Goal: Task Accomplishment & Management: Complete application form

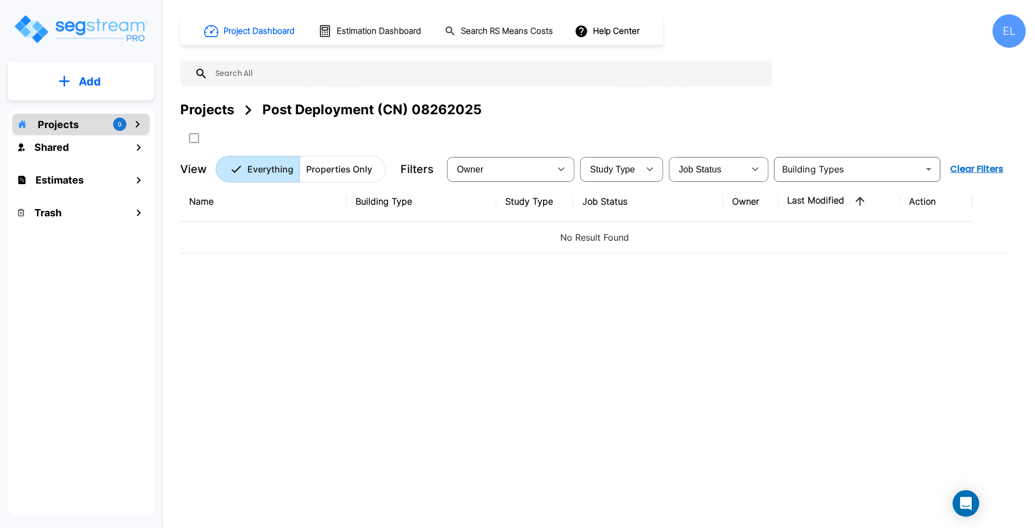
click at [1009, 24] on div "EL" at bounding box center [1009, 30] width 33 height 33
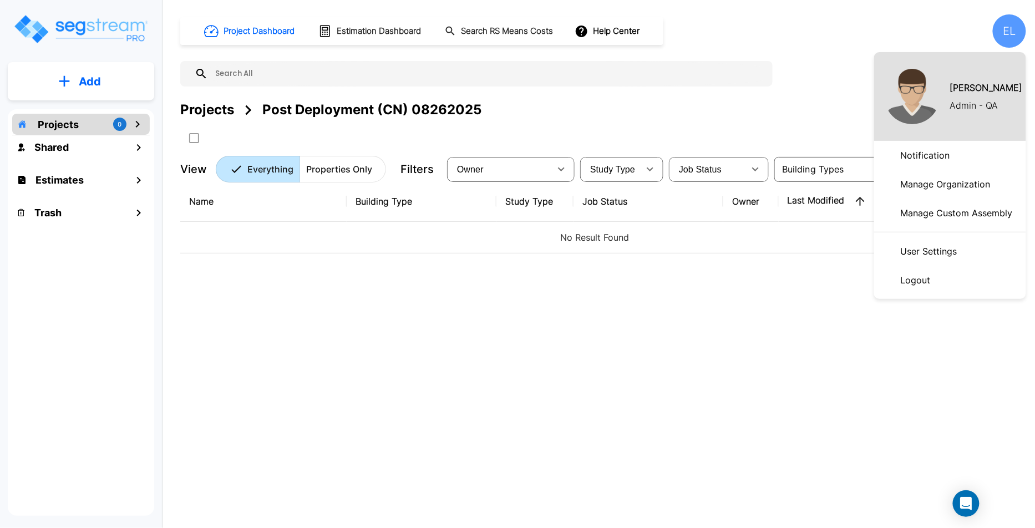
click at [50, 150] on div at bounding box center [517, 264] width 1035 height 528
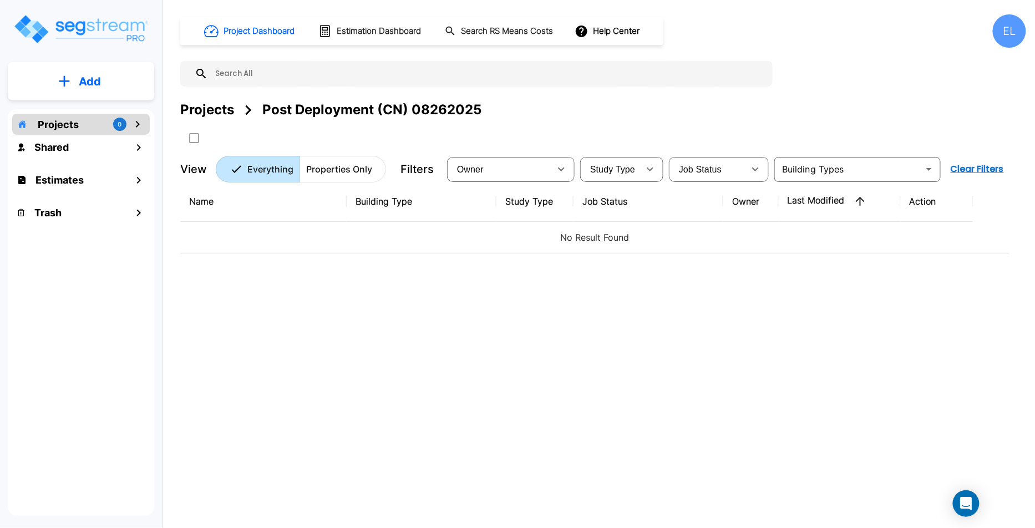
click at [73, 127] on p "Projects" at bounding box center [58, 124] width 41 height 15
click at [1013, 32] on div "EL" at bounding box center [1009, 30] width 33 height 33
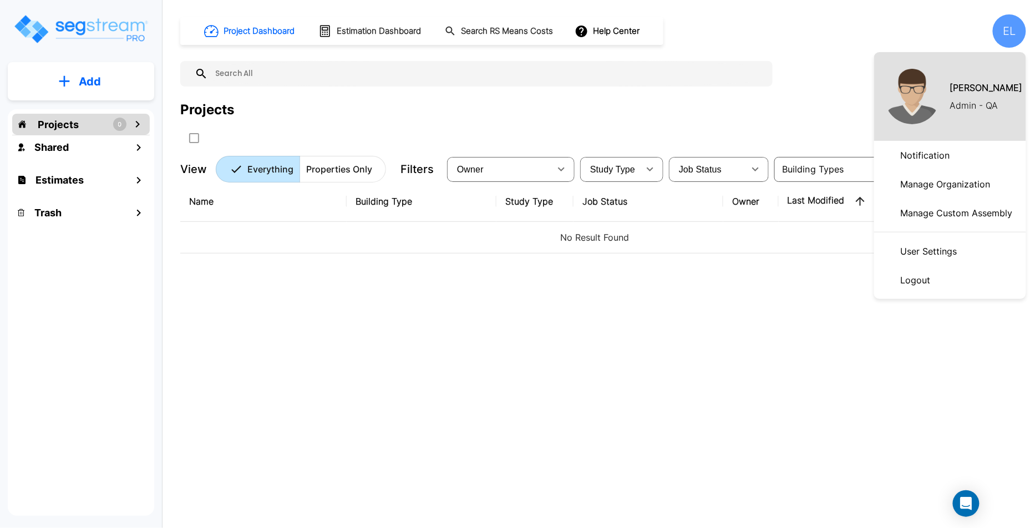
click at [991, 37] on div at bounding box center [517, 264] width 1035 height 528
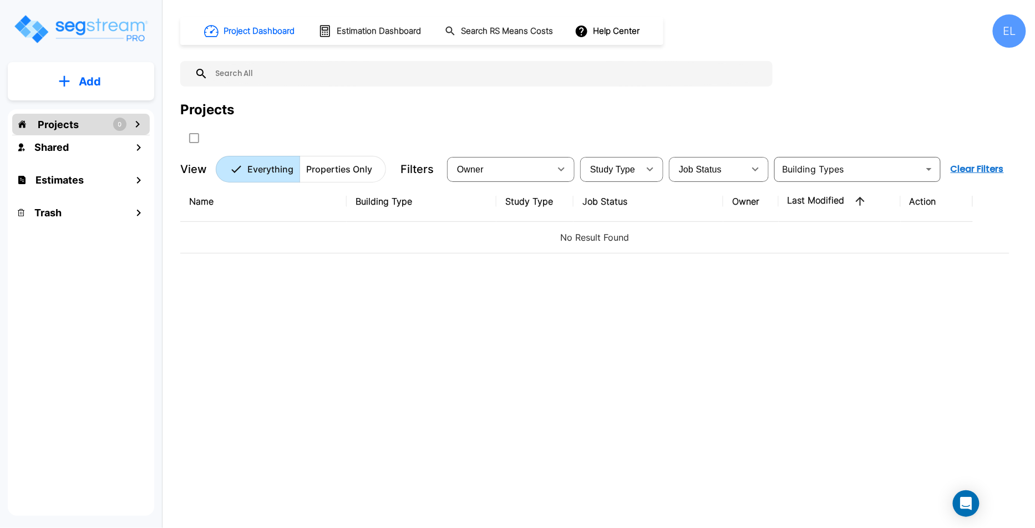
click at [1006, 32] on div "EL" at bounding box center [1009, 30] width 33 height 33
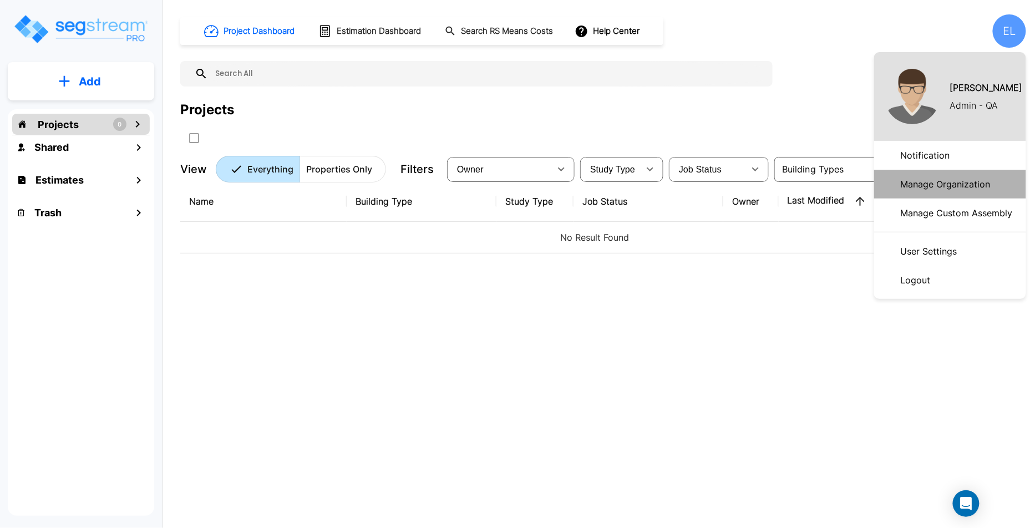
click at [943, 190] on p "Manage Organization" at bounding box center [945, 184] width 99 height 22
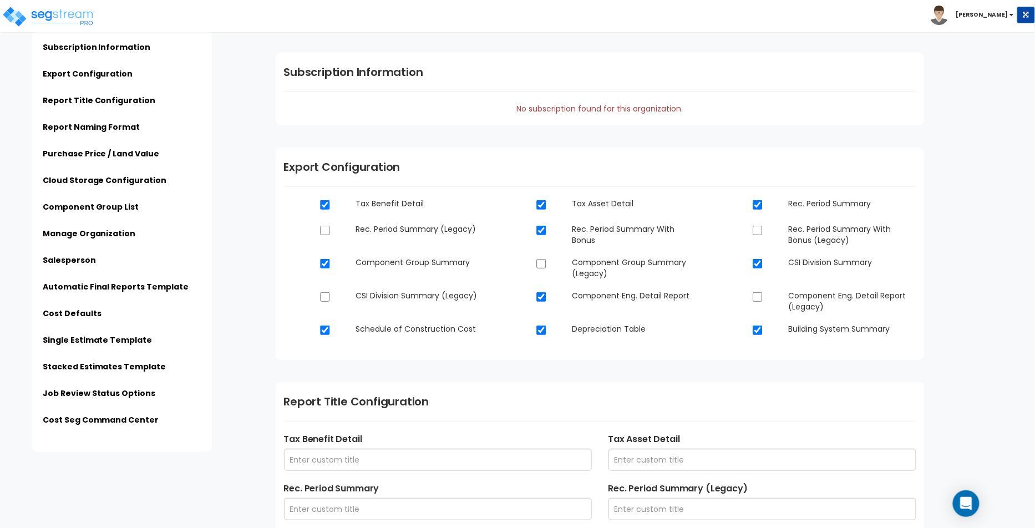
scroll to position [11, 0]
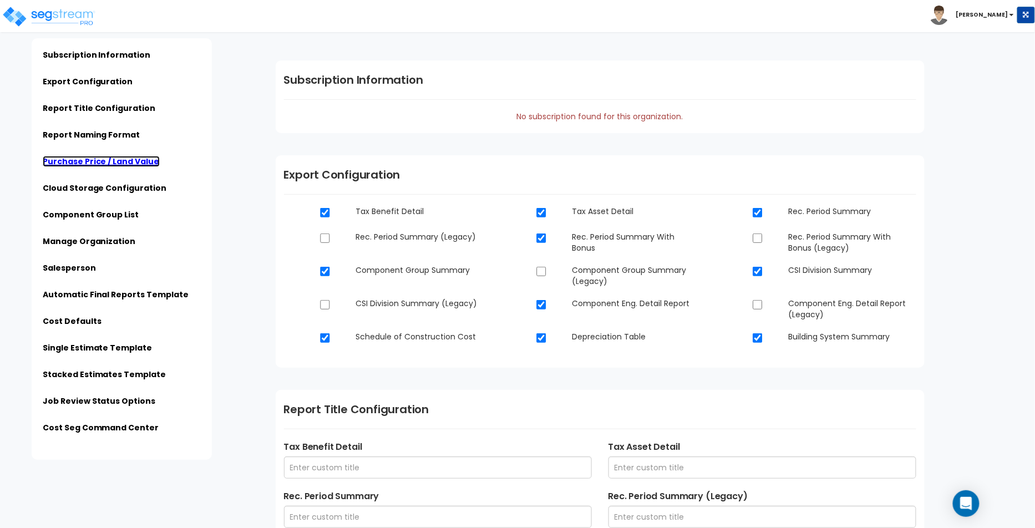
click at [131, 165] on link "Purchase Price / Land Value" at bounding box center [101, 161] width 117 height 11
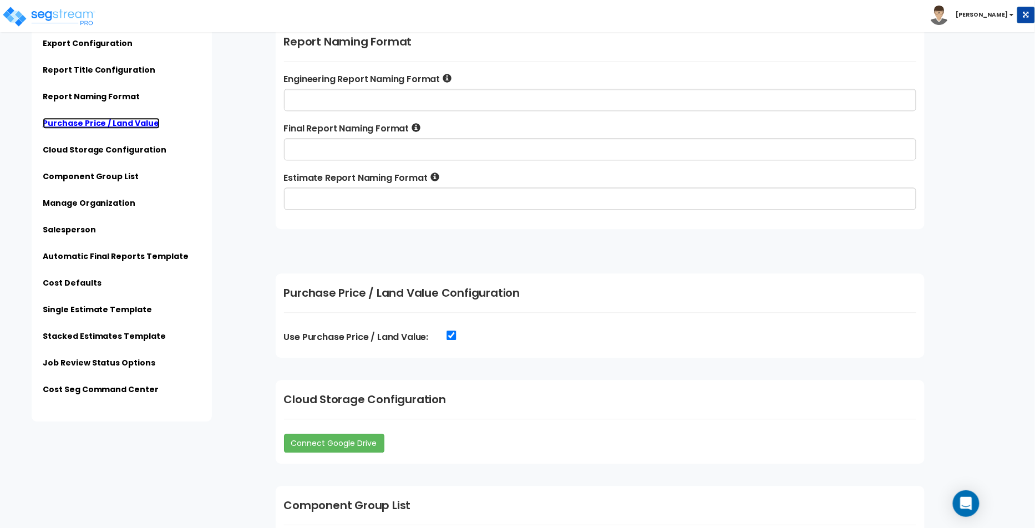
scroll to position [1094, 0]
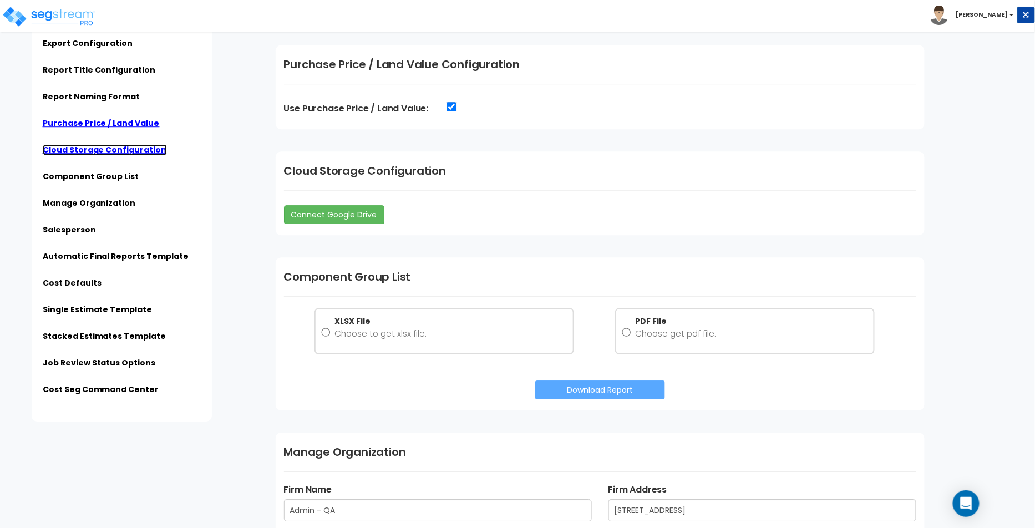
click at [117, 155] on link "Cloud Storage Configuration" at bounding box center [105, 149] width 124 height 11
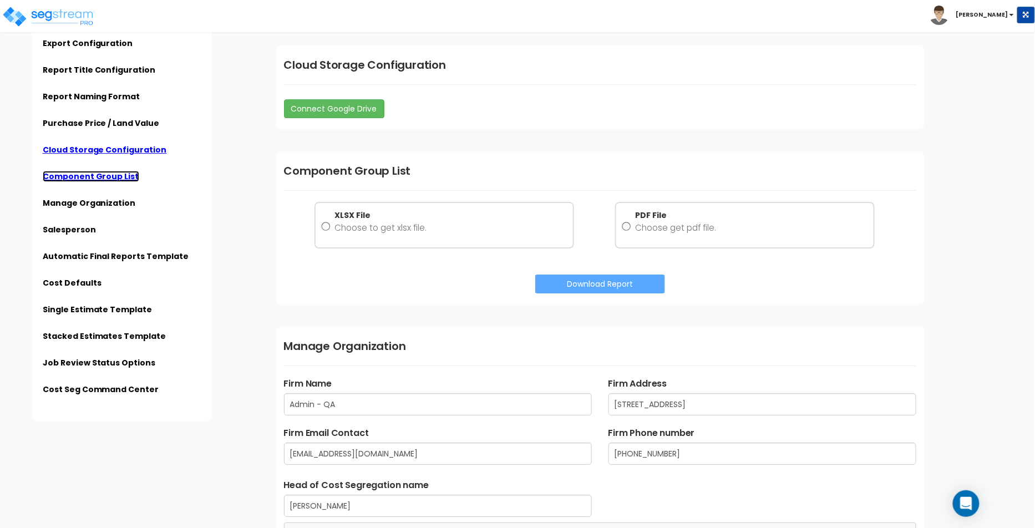
click at [118, 175] on link "Component Group List" at bounding box center [91, 176] width 97 height 11
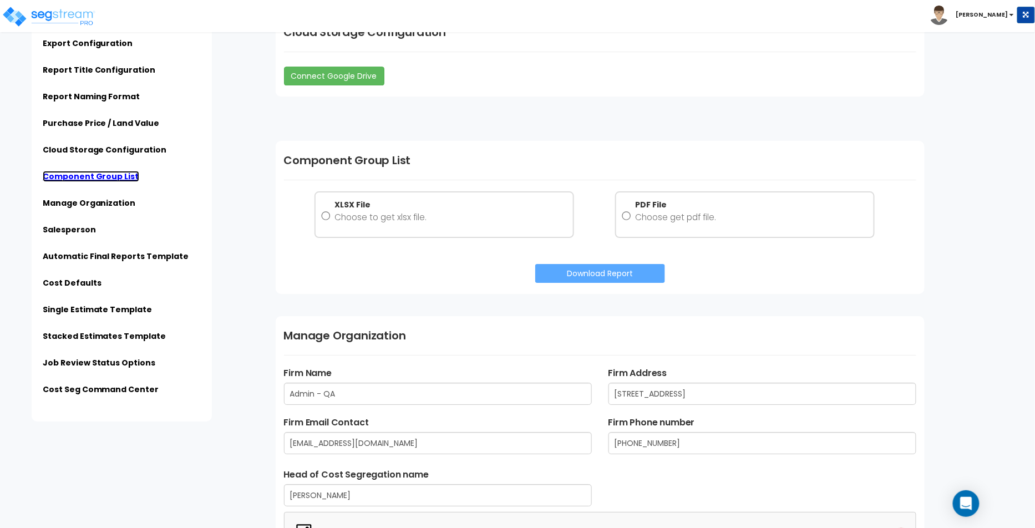
scroll to position [1251, 0]
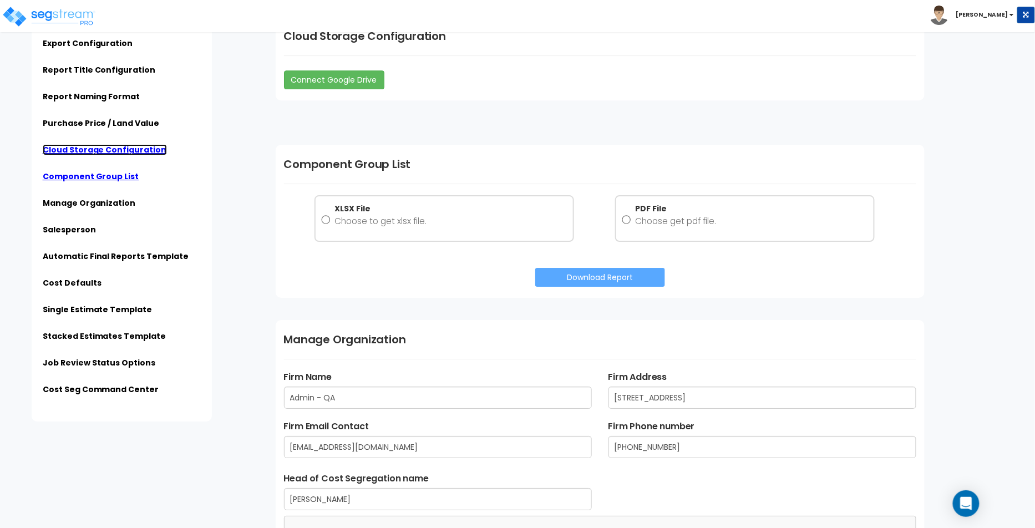
click at [128, 148] on link "Cloud Storage Configuration" at bounding box center [105, 149] width 124 height 11
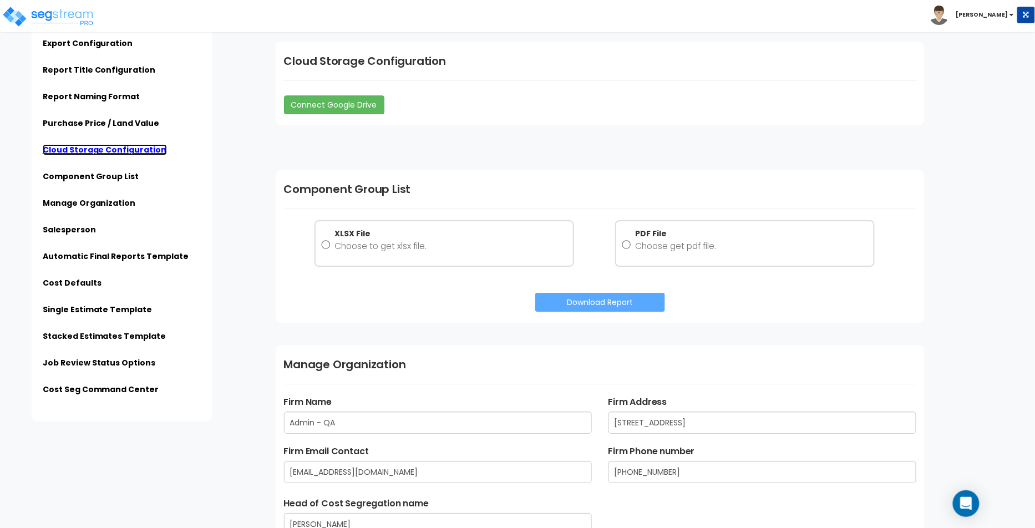
scroll to position [1222, 0]
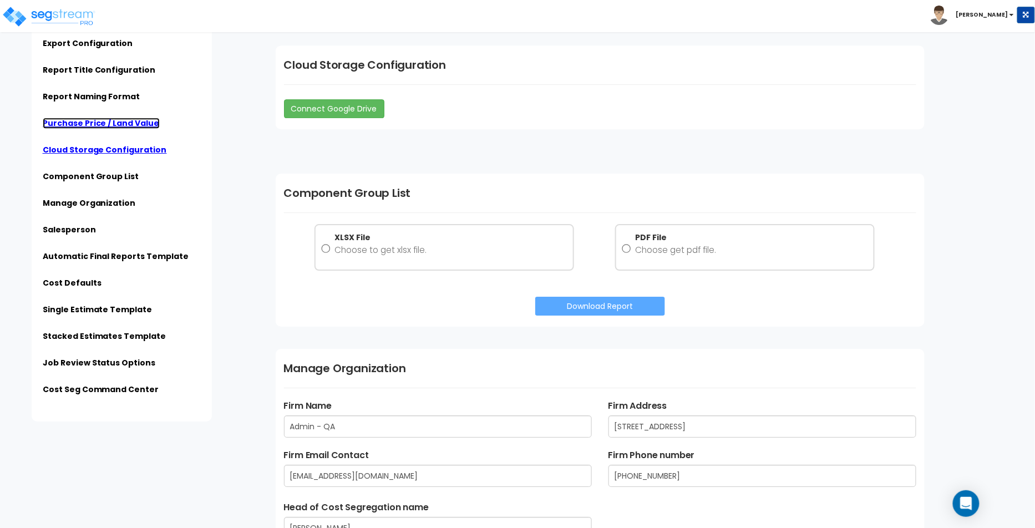
click at [129, 123] on link "Purchase Price / Land Value" at bounding box center [101, 123] width 117 height 11
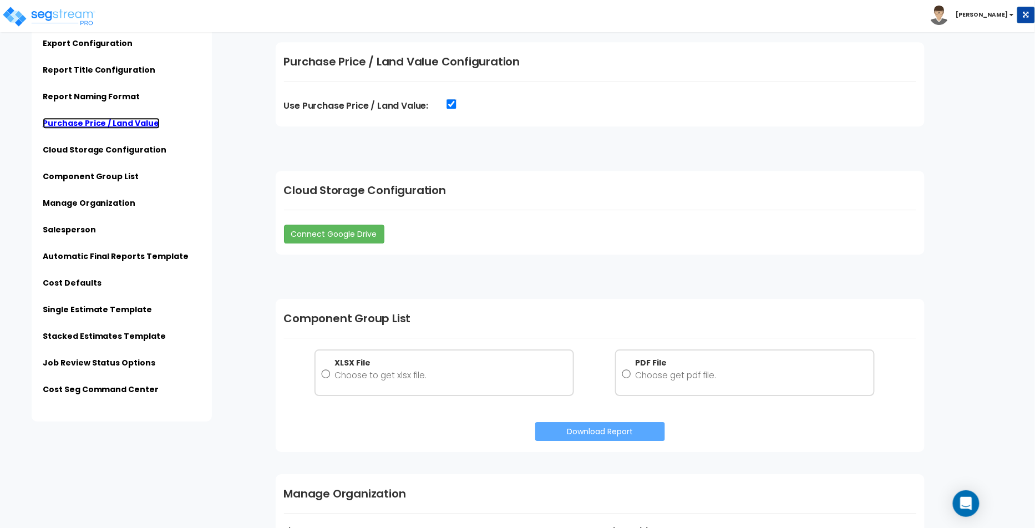
scroll to position [1094, 0]
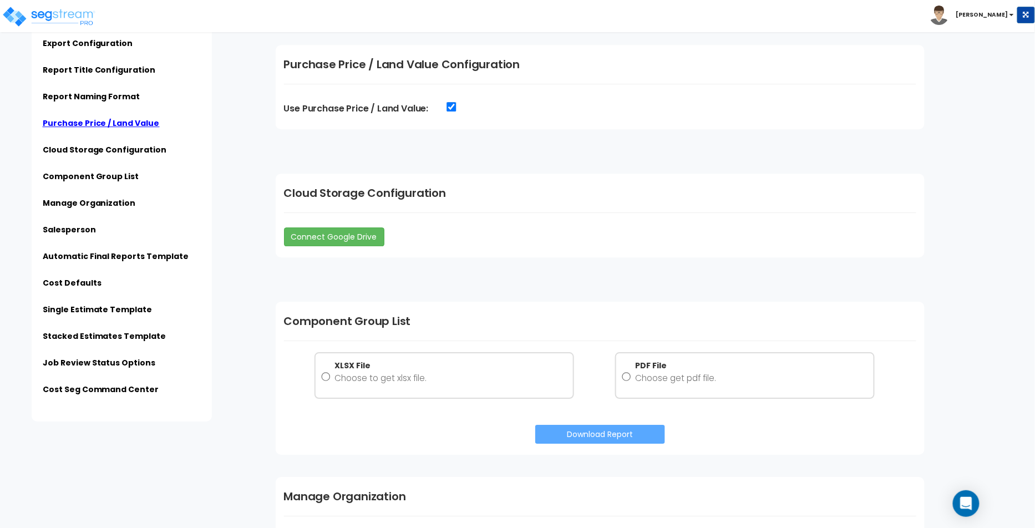
click at [116, 155] on li "Cloud Storage Configuration" at bounding box center [122, 153] width 158 height 18
click at [118, 153] on link "Cloud Storage Configuration" at bounding box center [105, 149] width 124 height 11
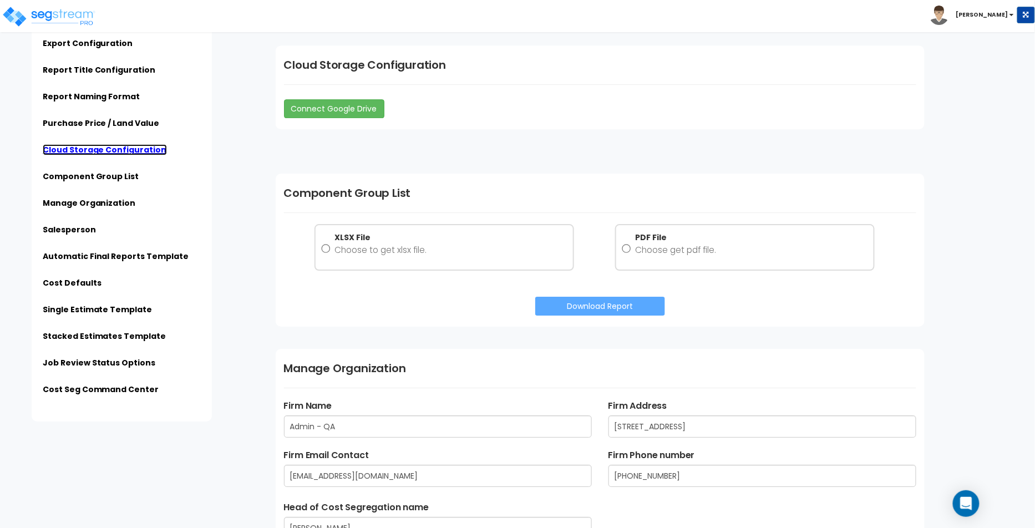
scroll to position [1222, 0]
click at [104, 207] on link "Manage Organization" at bounding box center [89, 202] width 93 height 11
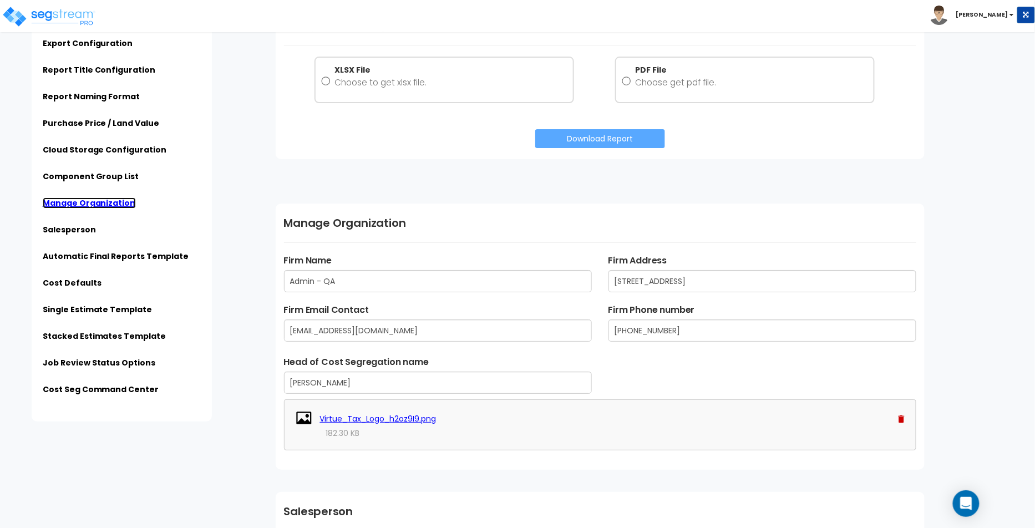
scroll to position [1546, 0]
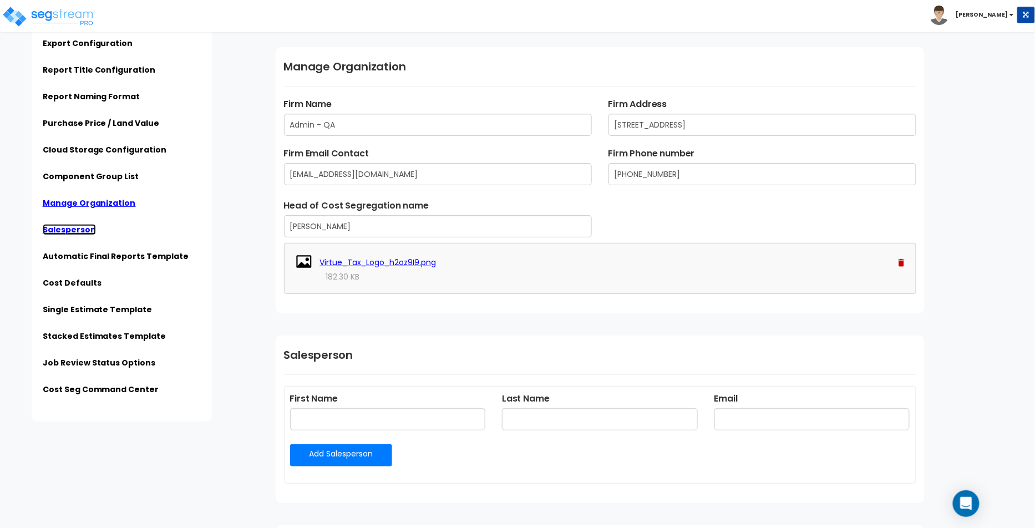
click at [82, 233] on link "Salesperson" at bounding box center [69, 229] width 53 height 11
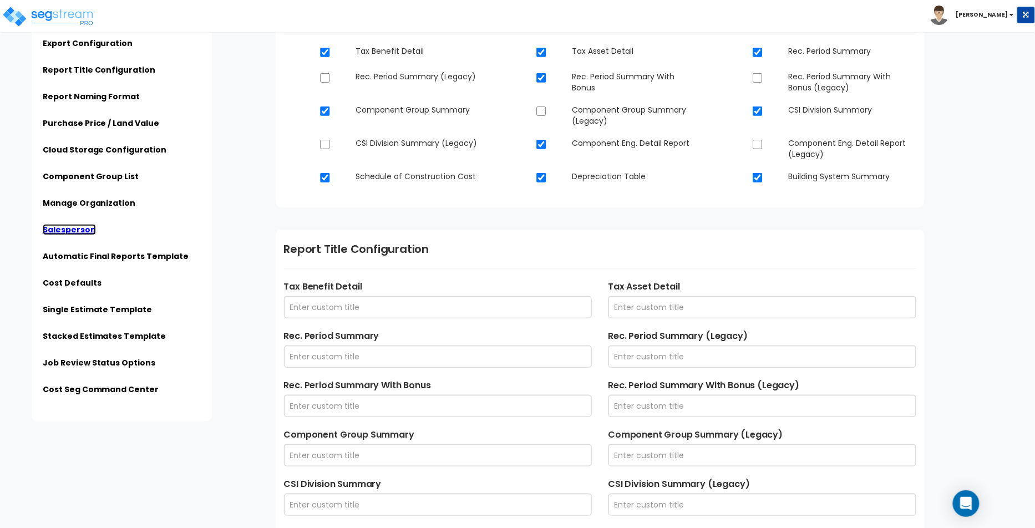
scroll to position [0, 0]
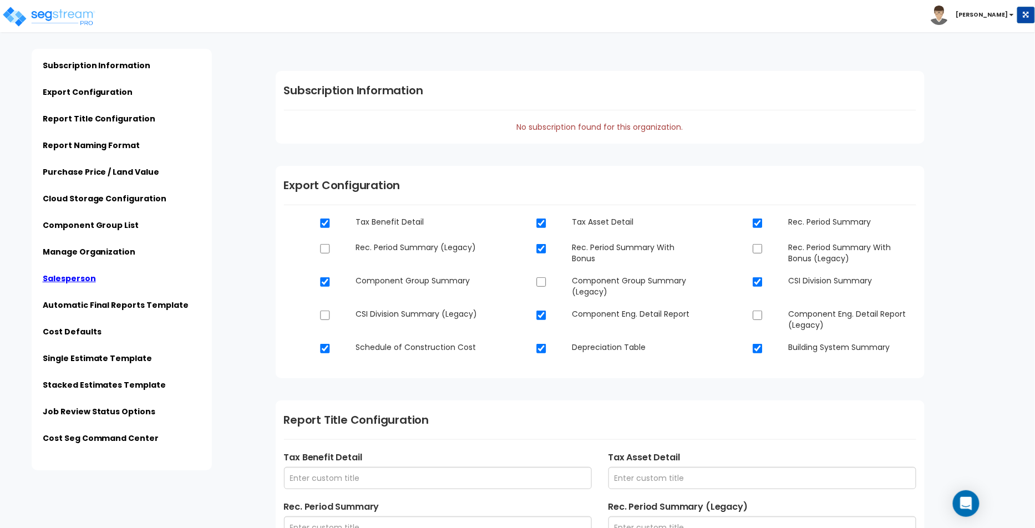
click at [119, 72] on li "Subscription Information" at bounding box center [122, 69] width 158 height 18
click at [121, 65] on link "Subscription Information" at bounding box center [97, 65] width 108 height 11
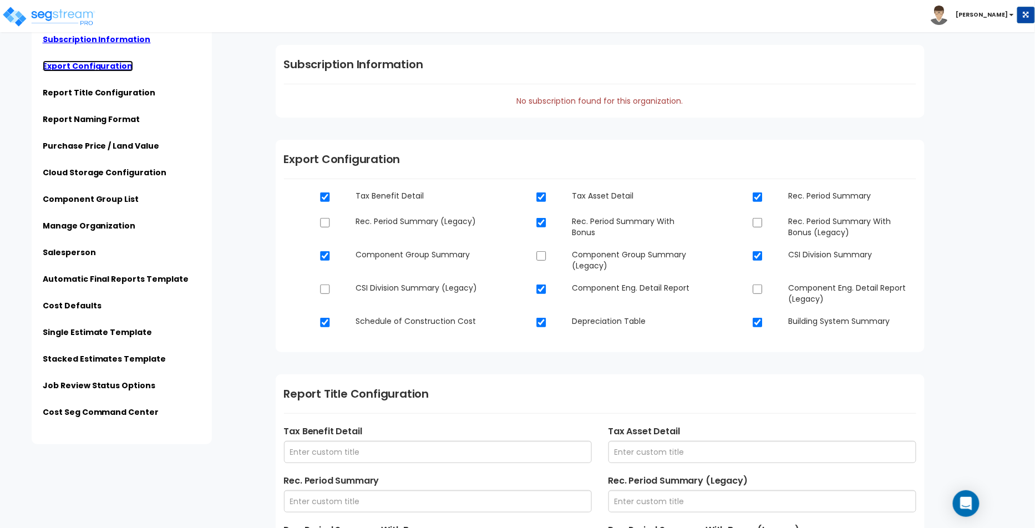
click at [108, 66] on link "Export Configuration" at bounding box center [88, 65] width 90 height 11
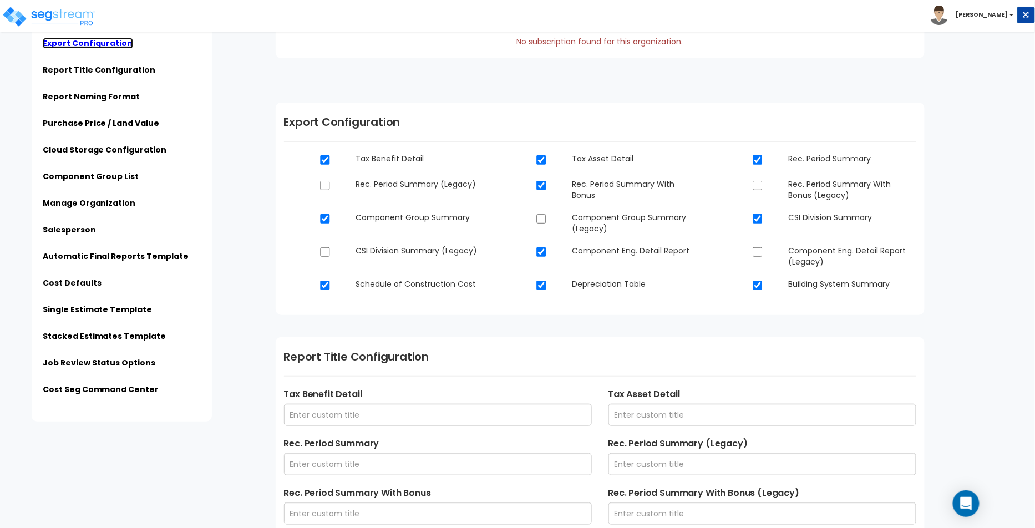
scroll to position [143, 0]
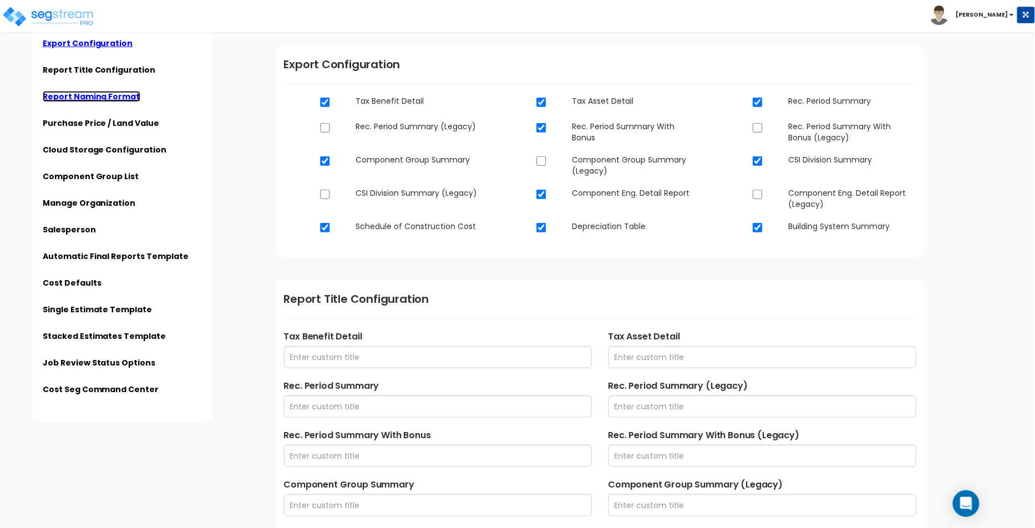
click at [101, 94] on link "Report Naming Format" at bounding box center [92, 96] width 98 height 11
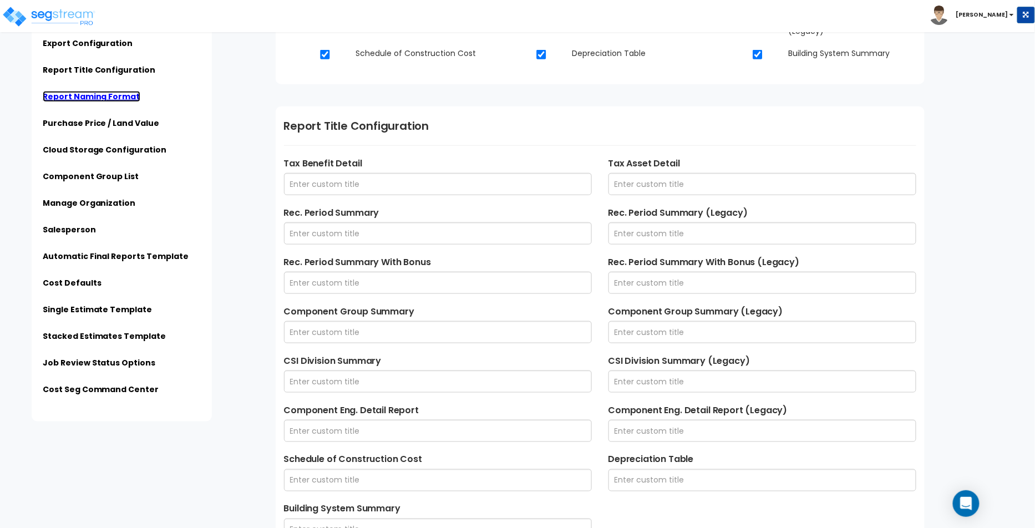
scroll to position [289, 0]
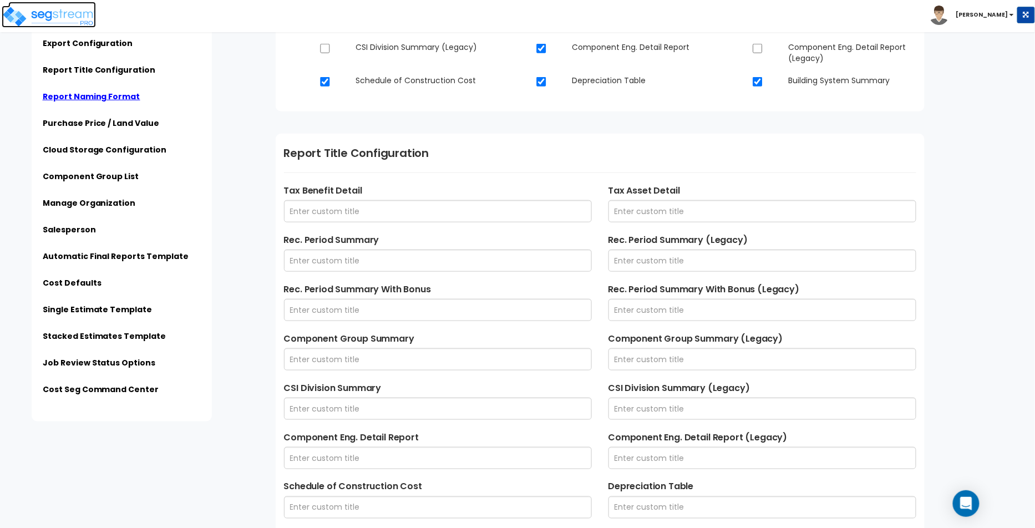
click at [83, 21] on img at bounding box center [49, 17] width 94 height 22
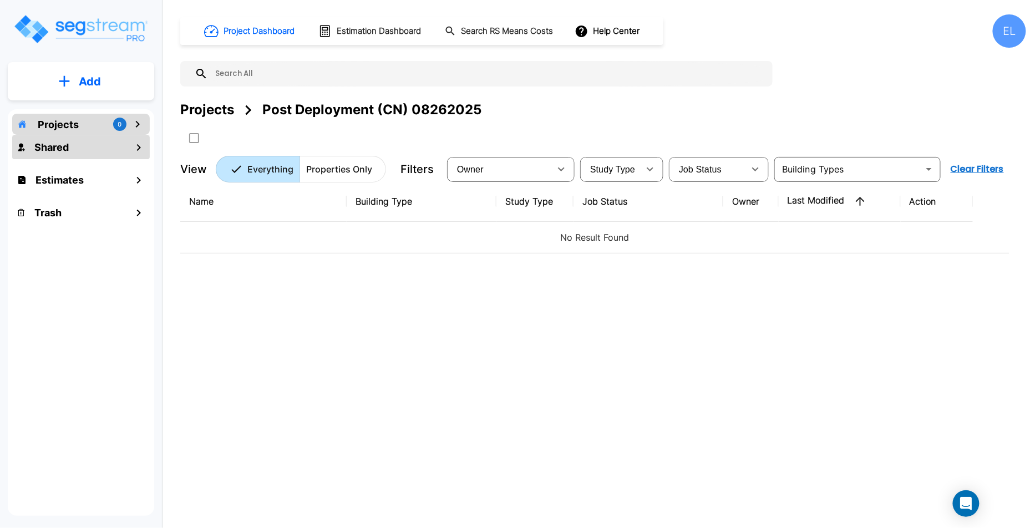
click at [103, 144] on div "Shared" at bounding box center [81, 147] width 138 height 24
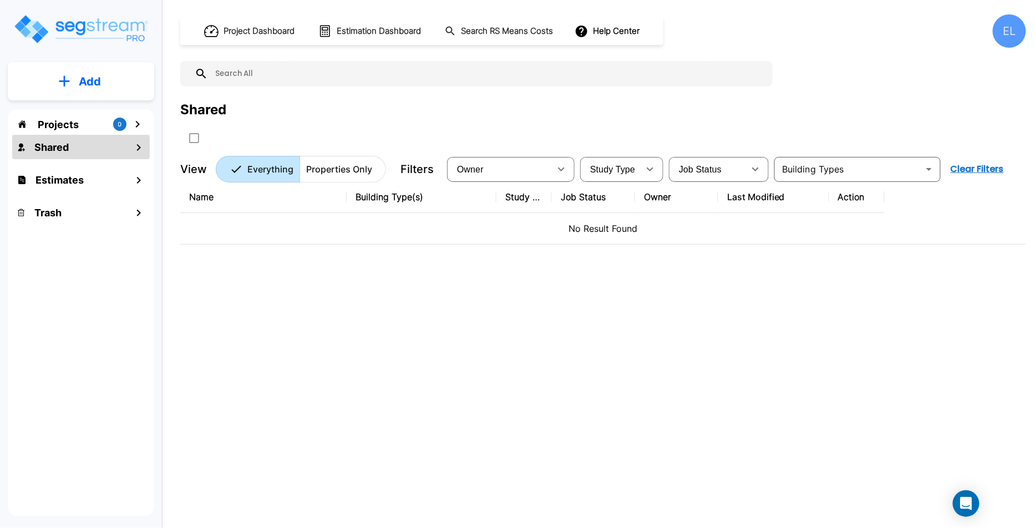
click at [118, 126] on div "0" at bounding box center [119, 124] width 13 height 13
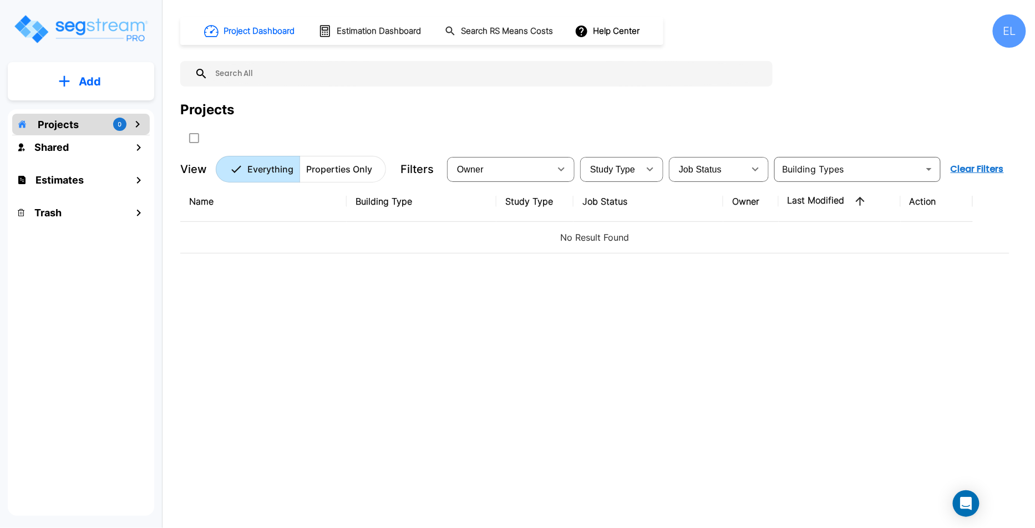
click at [130, 92] on button "Add" at bounding box center [81, 81] width 146 height 32
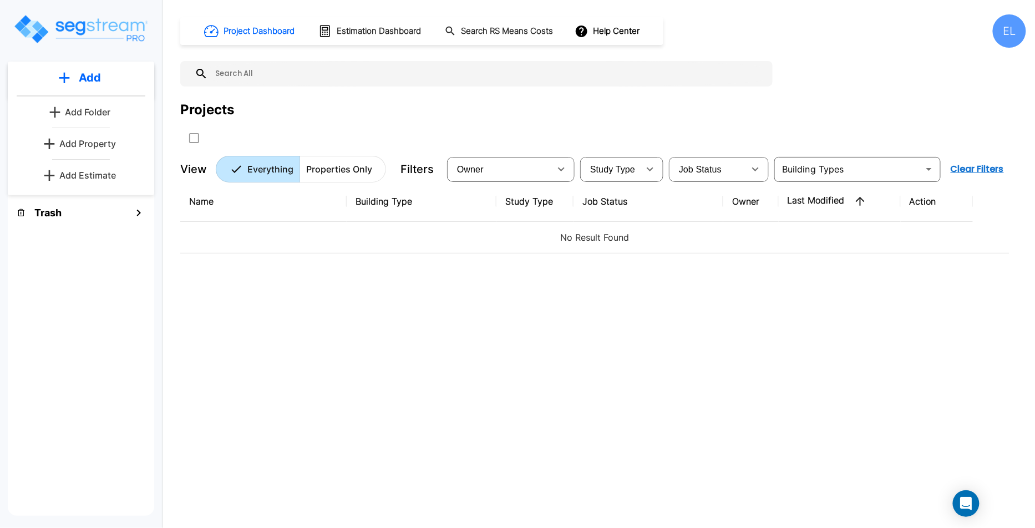
click at [108, 119] on button "Add Folder" at bounding box center [80, 112] width 71 height 22
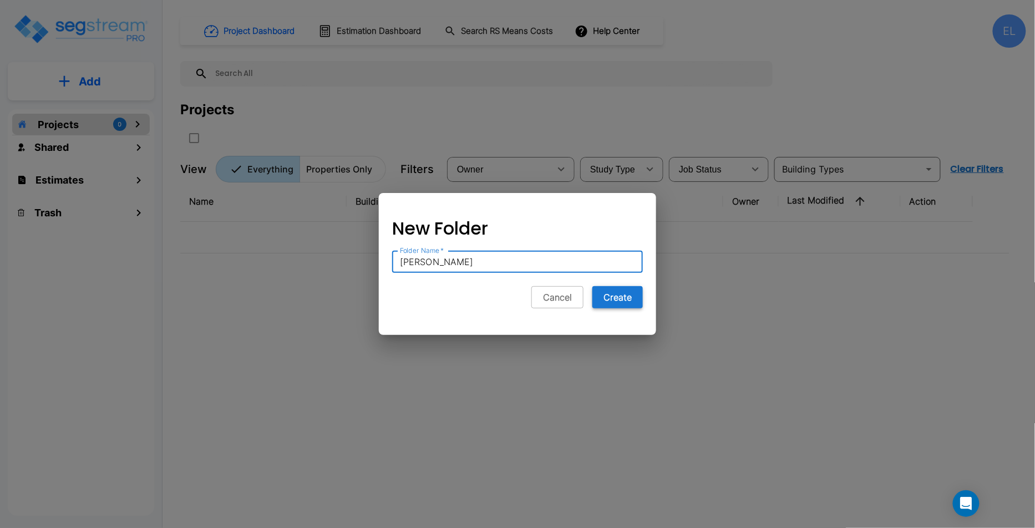
type input "QA Emmanuel"
click at [605, 302] on button "Create" at bounding box center [617, 297] width 50 height 22
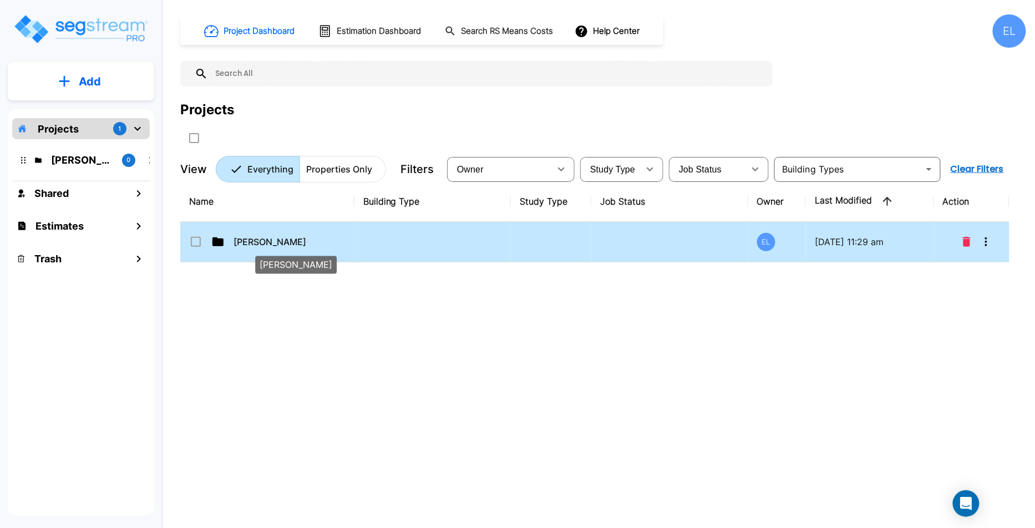
click at [281, 236] on p "QA Emmanuel" at bounding box center [289, 241] width 111 height 13
checkbox input "true"
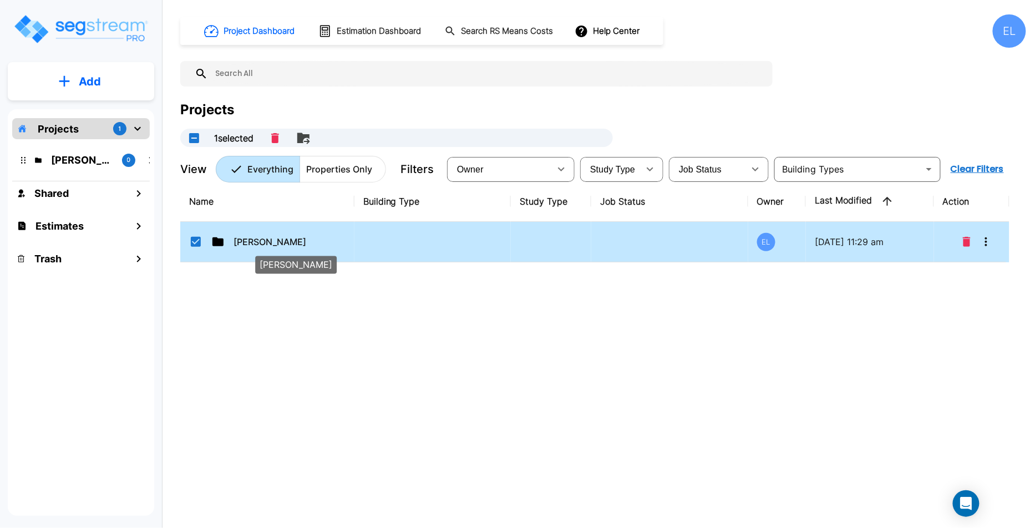
click at [281, 236] on p "QA Emmanuel" at bounding box center [289, 241] width 111 height 13
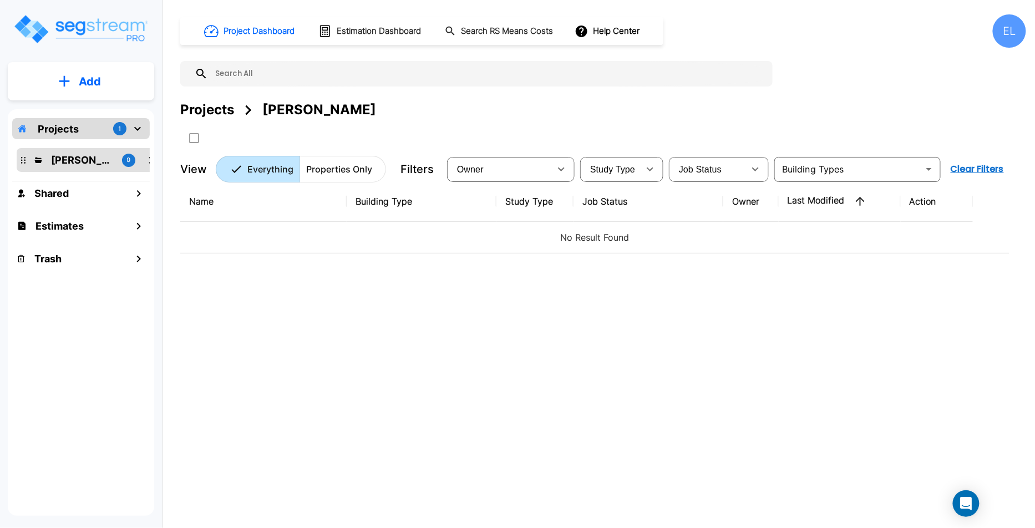
click at [140, 66] on button "Add" at bounding box center [81, 81] width 146 height 32
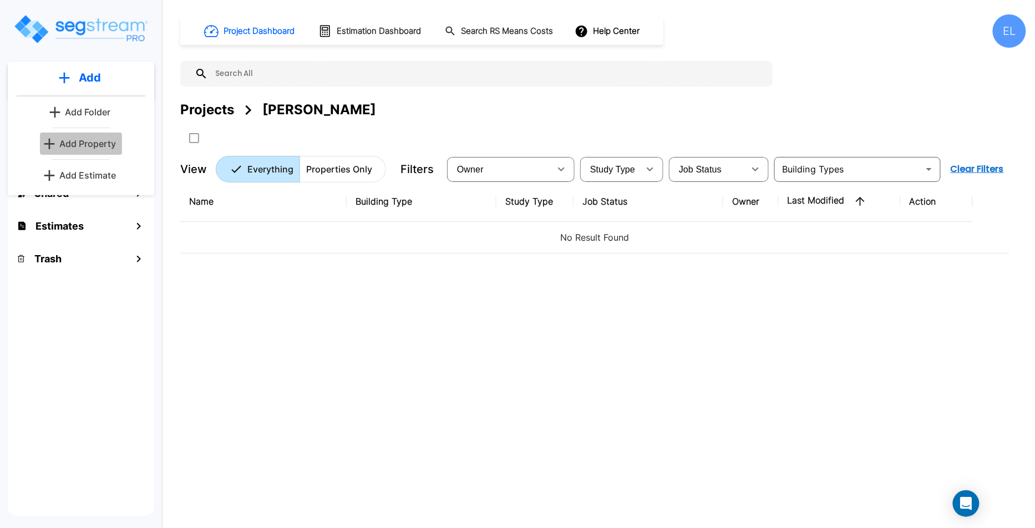
click at [113, 148] on p "Add Property" at bounding box center [87, 143] width 57 height 13
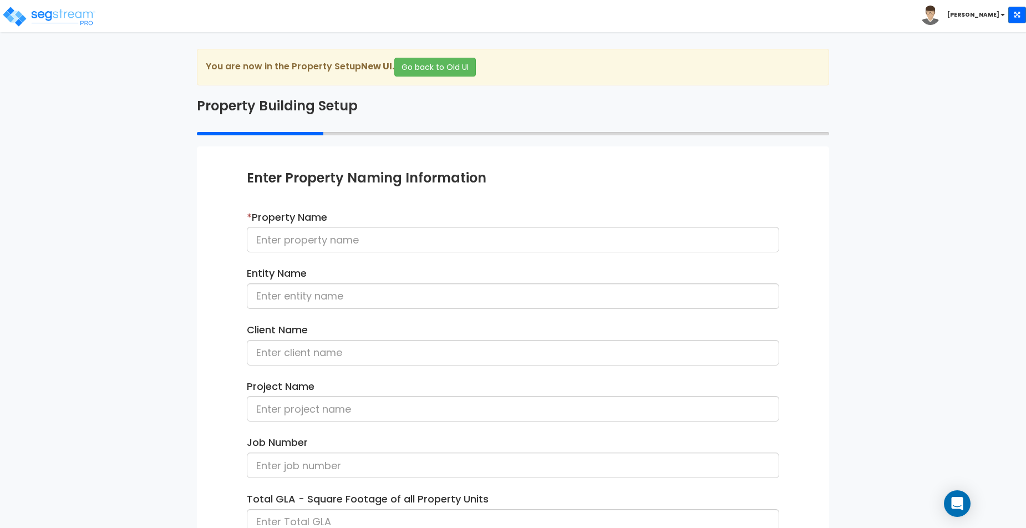
click at [322, 225] on div "* Property Name" at bounding box center [513, 231] width 532 height 43
click at [317, 236] on input at bounding box center [513, 240] width 532 height 26
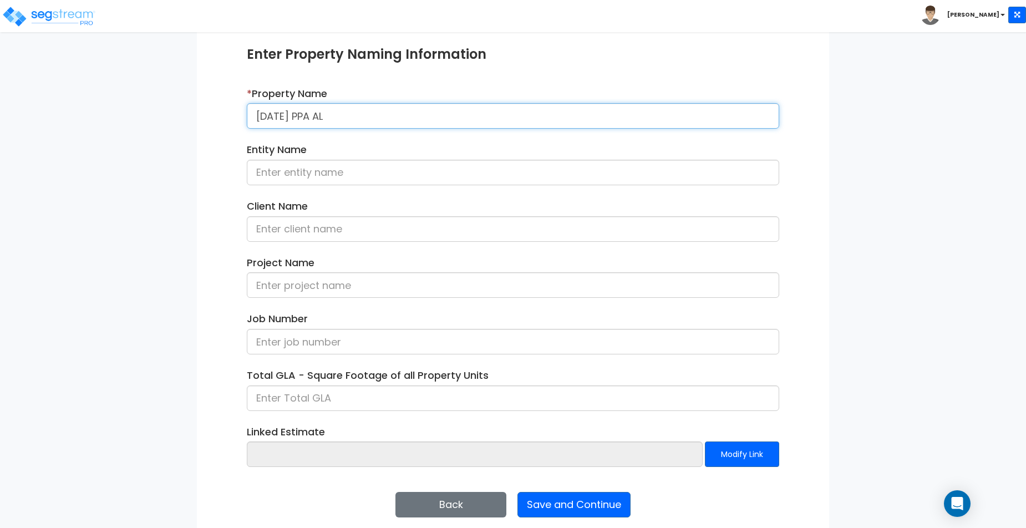
scroll to position [127, 0]
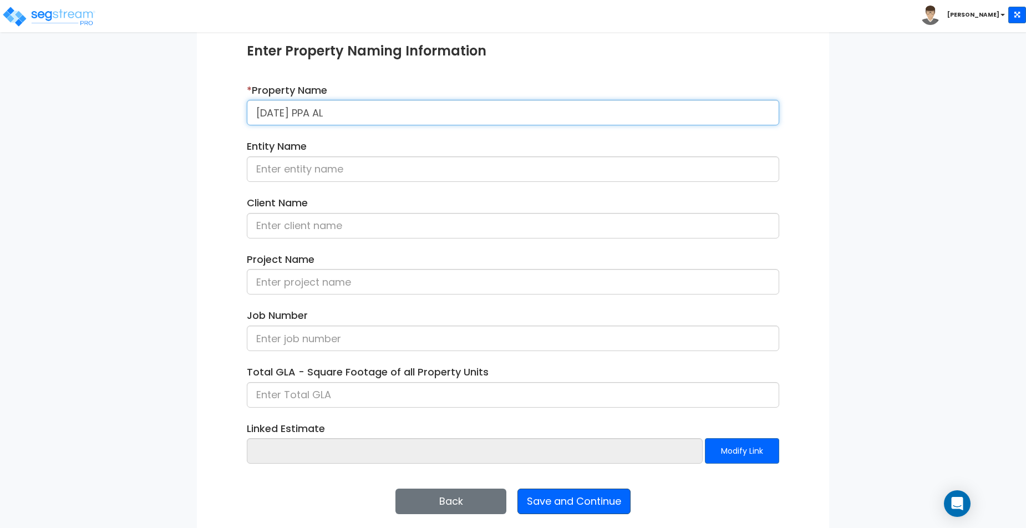
type input "04Sept PPA AL"
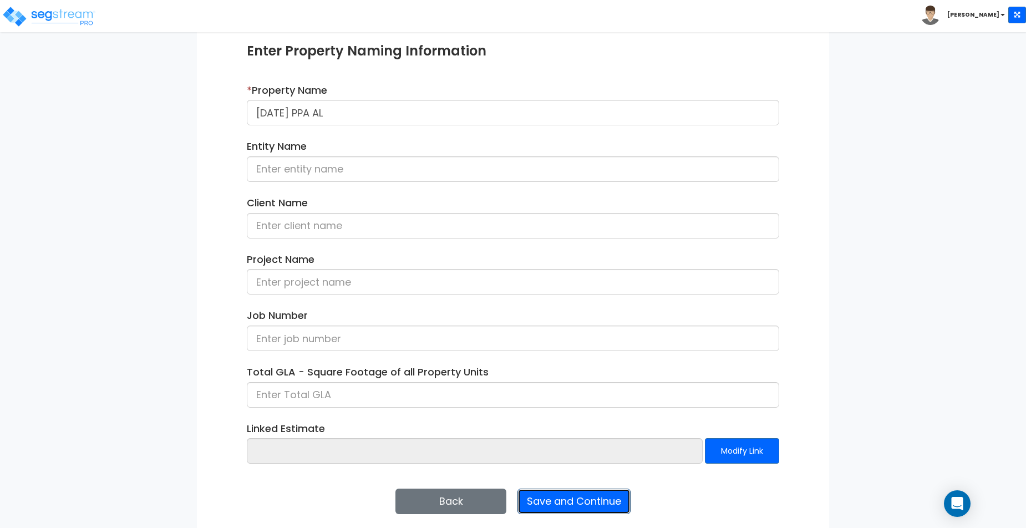
click at [601, 493] on button "Save and Continue" at bounding box center [573, 502] width 113 height 26
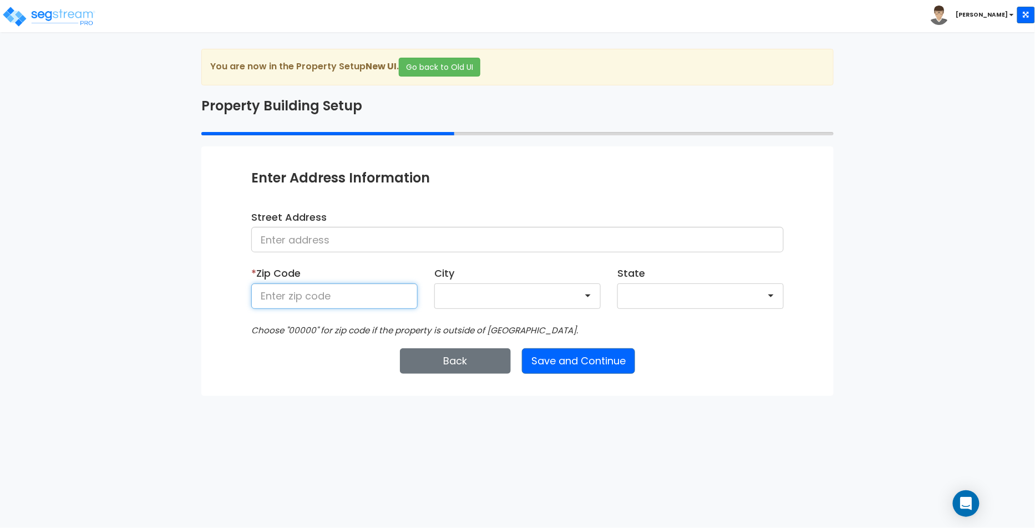
click at [342, 305] on input at bounding box center [334, 296] width 166 height 26
type input "1"
type input "10009"
click at [608, 368] on button "Save and Continue" at bounding box center [578, 361] width 113 height 26
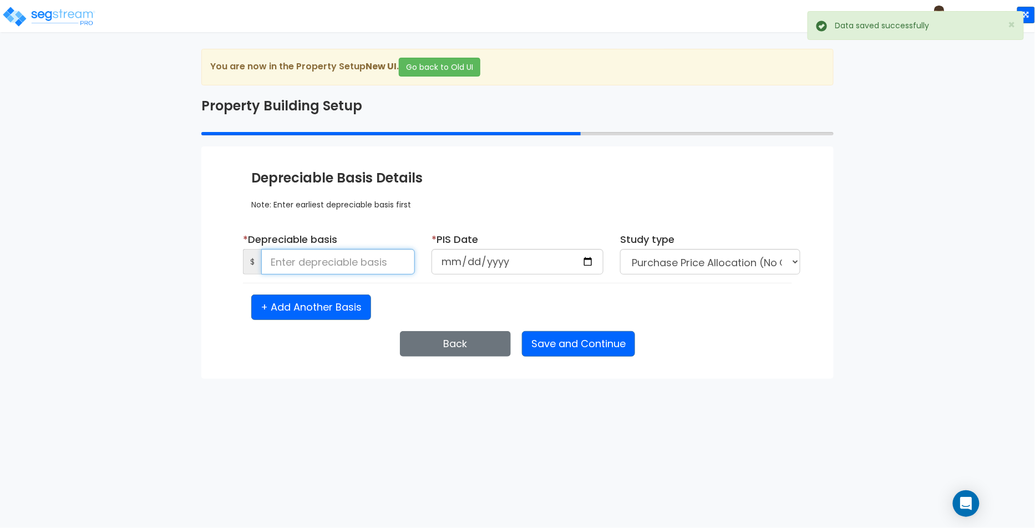
click at [362, 253] on input at bounding box center [338, 262] width 154 height 26
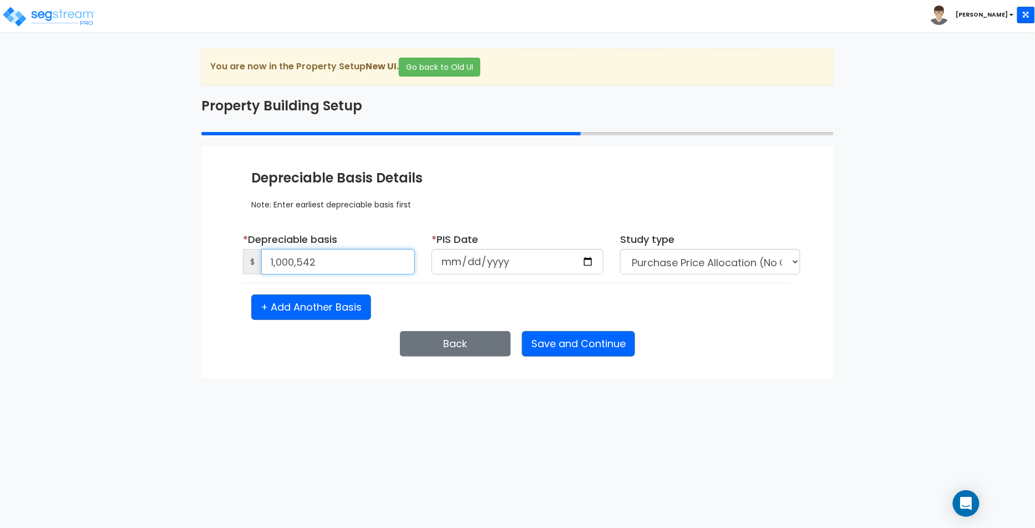
type input "1,000,542"
click at [582, 262] on input "date" at bounding box center [518, 262] width 172 height 26
click at [591, 259] on input "date" at bounding box center [518, 262] width 172 height 26
type input "2024-12-02"
click at [661, 272] on select "Purchase Price Allocation (No Given Costs) New Construction / Reno / TI's (Give…" at bounding box center [710, 262] width 180 height 26
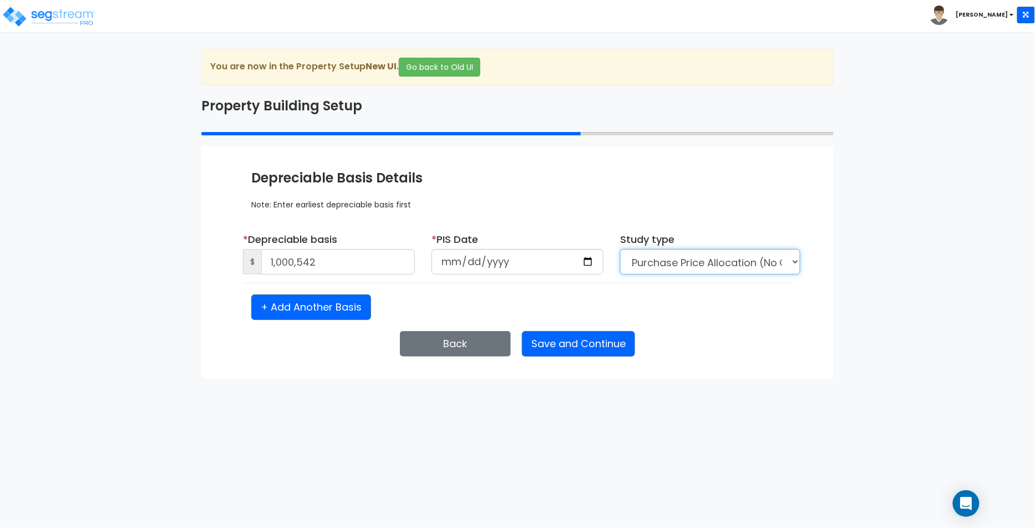
click at [620, 249] on select "Purchase Price Allocation (No Given Costs) New Construction / Reno / TI's (Give…" at bounding box center [710, 262] width 180 height 26
click at [569, 341] on button "Save and Continue" at bounding box center [578, 344] width 113 height 26
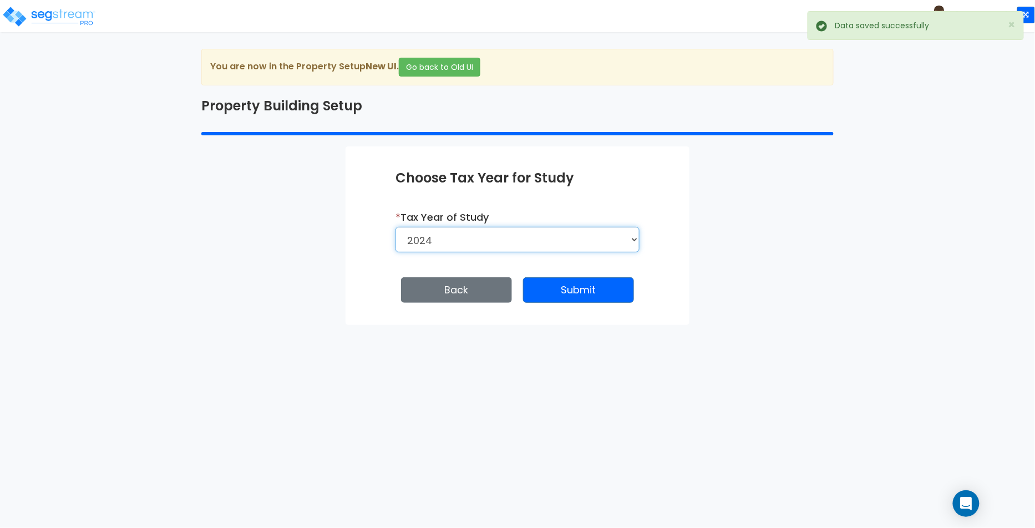
click at [427, 246] on select "2026 2025 2024" at bounding box center [517, 240] width 244 height 26
select select "2025"
click at [395, 227] on select "2026 2025 2024" at bounding box center [517, 240] width 244 height 26
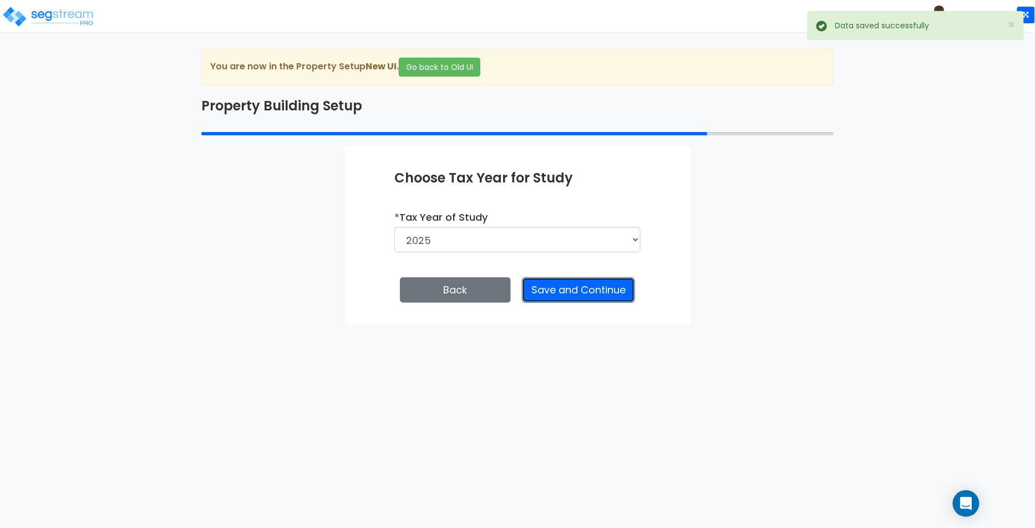
click at [605, 286] on button "Save and Continue" at bounding box center [578, 290] width 113 height 26
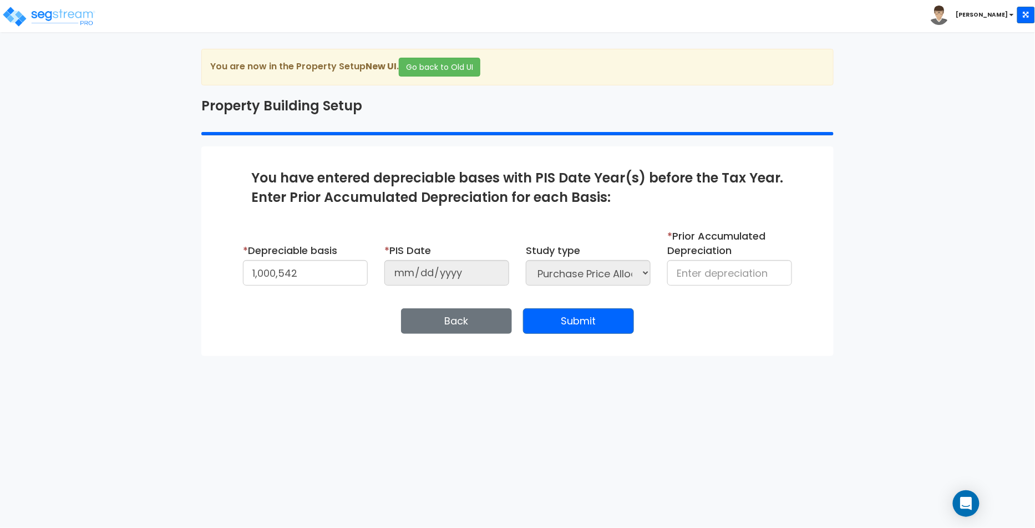
click at [988, 18] on b "[PERSON_NAME]" at bounding box center [982, 15] width 52 height 8
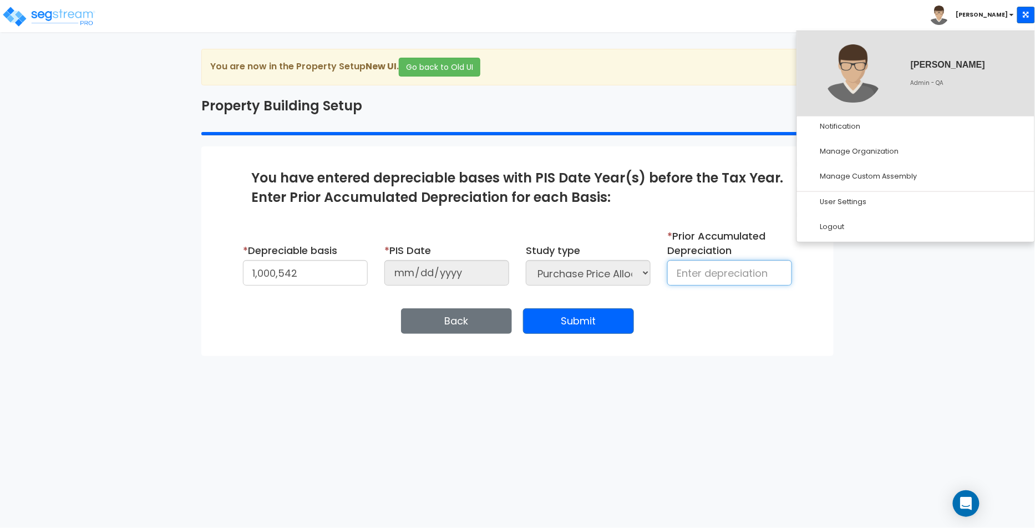
click at [699, 272] on input at bounding box center [729, 273] width 125 height 26
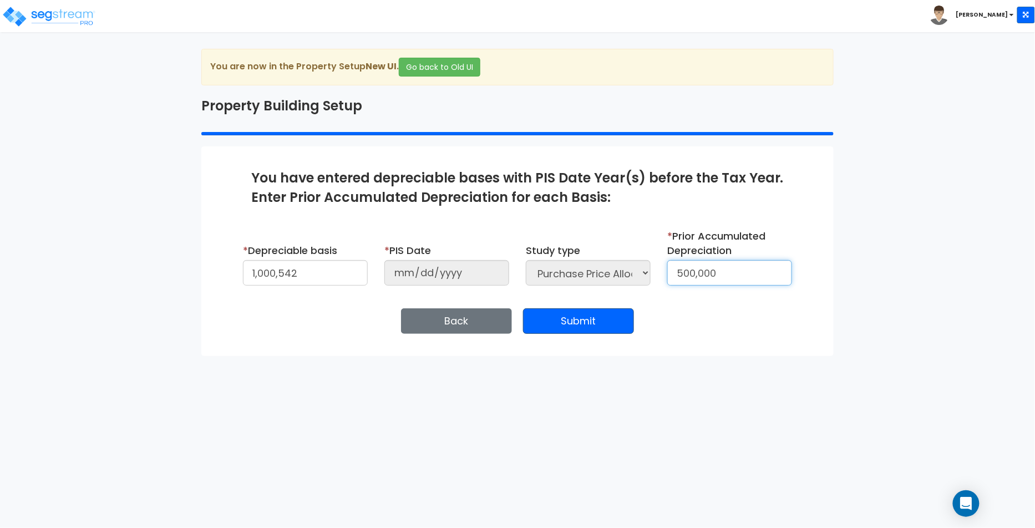
type input "500,000"
click at [570, 319] on button "Submit" at bounding box center [578, 321] width 111 height 26
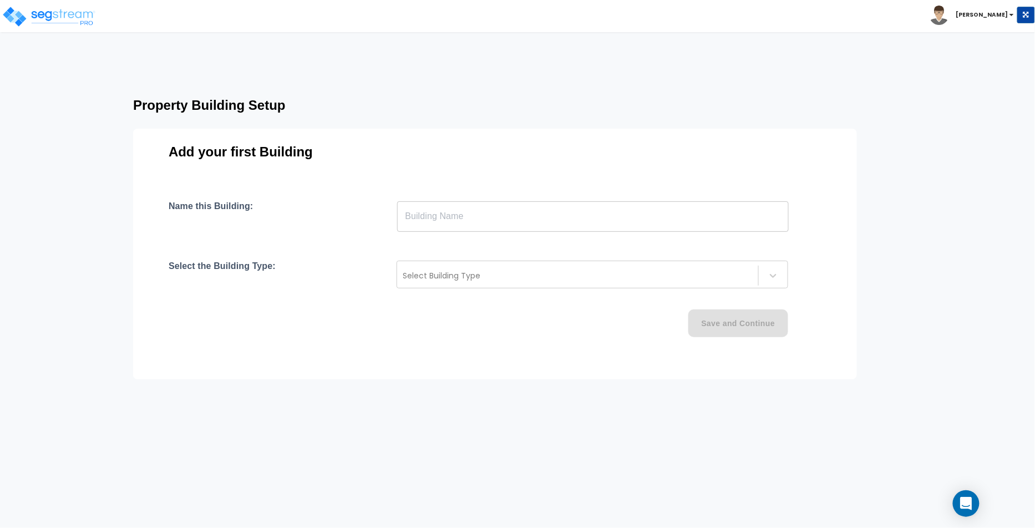
click at [491, 213] on input "text" at bounding box center [593, 216] width 392 height 31
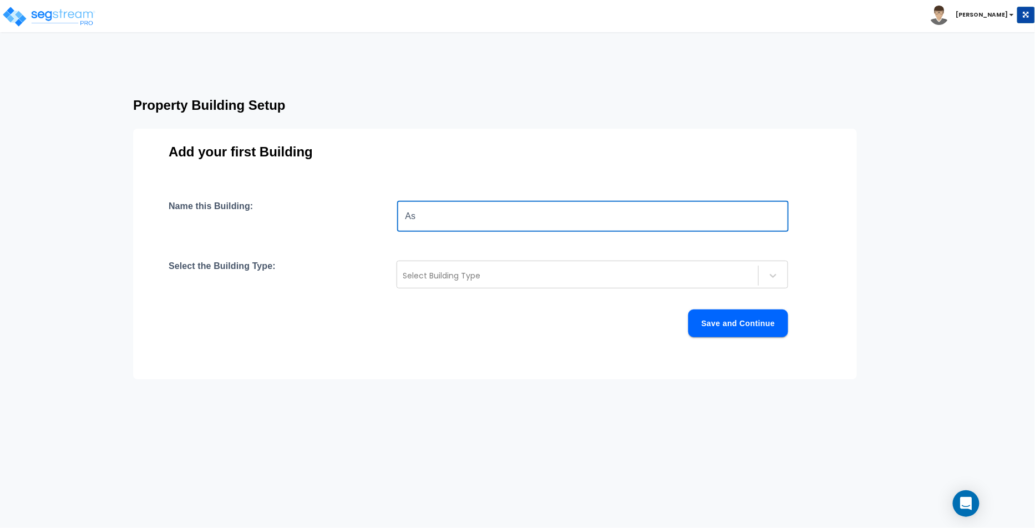
type input "A"
type input "N"
type input "B1 Assisted Living"
click at [463, 276] on div at bounding box center [578, 275] width 350 height 13
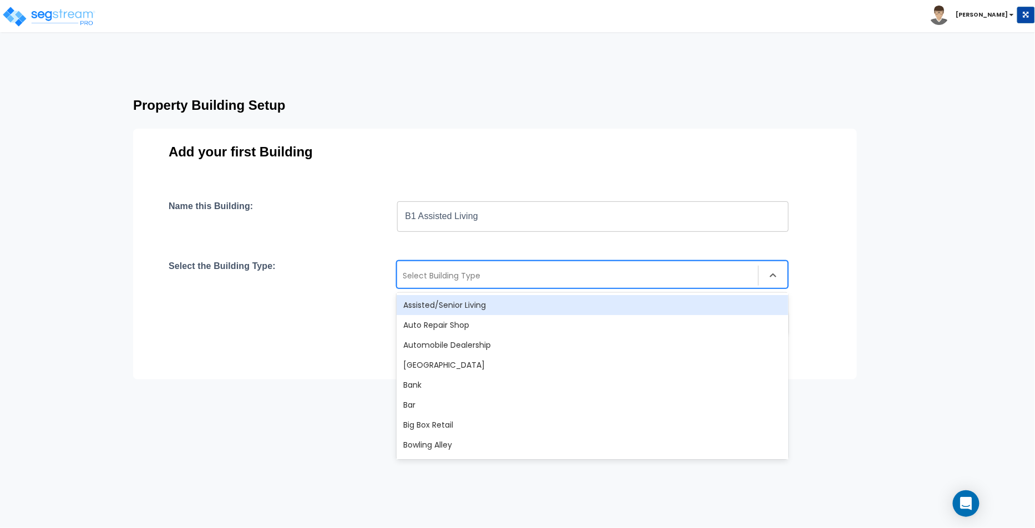
click at [459, 292] on div "Name this Building: B1 Assisted Living ​ Select the Building Type: Assisted/Sen…" at bounding box center [495, 282] width 653 height 163
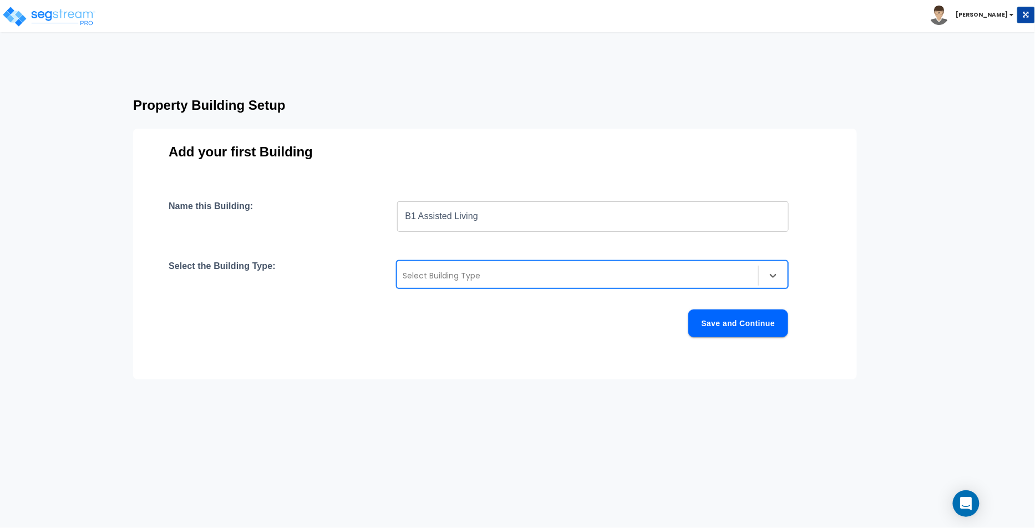
click at [497, 269] on div at bounding box center [578, 275] width 350 height 13
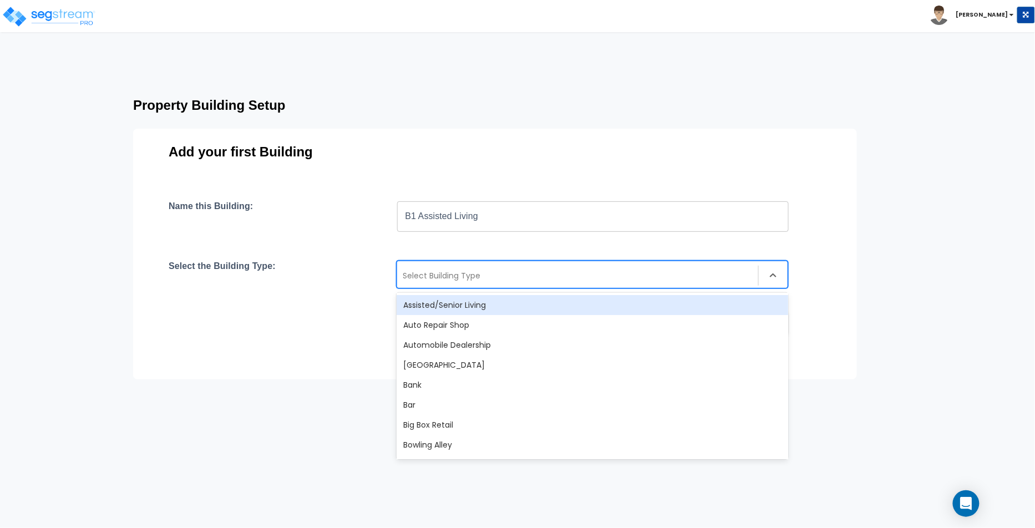
click at [471, 303] on div "Assisted/Senior Living" at bounding box center [593, 305] width 392 height 20
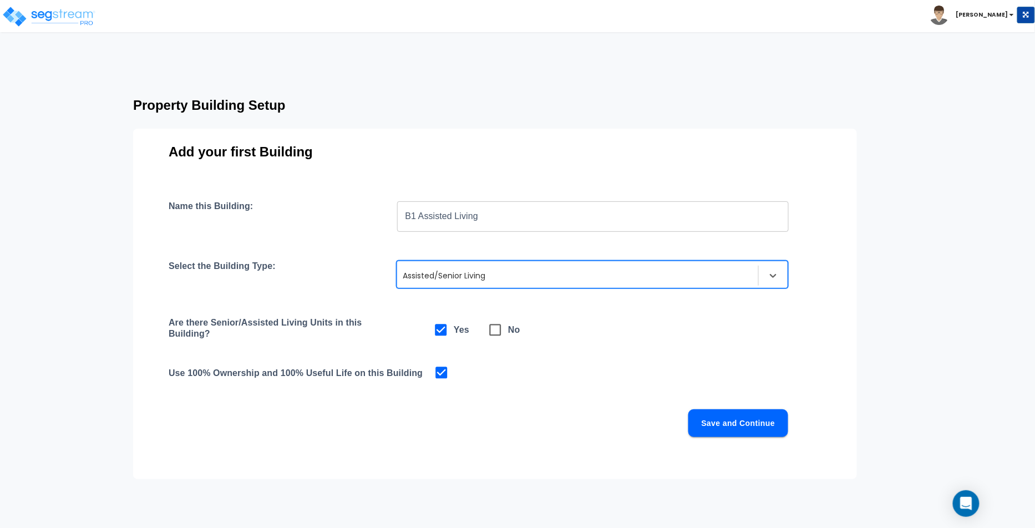
click at [723, 422] on button "Save and Continue" at bounding box center [738, 423] width 100 height 28
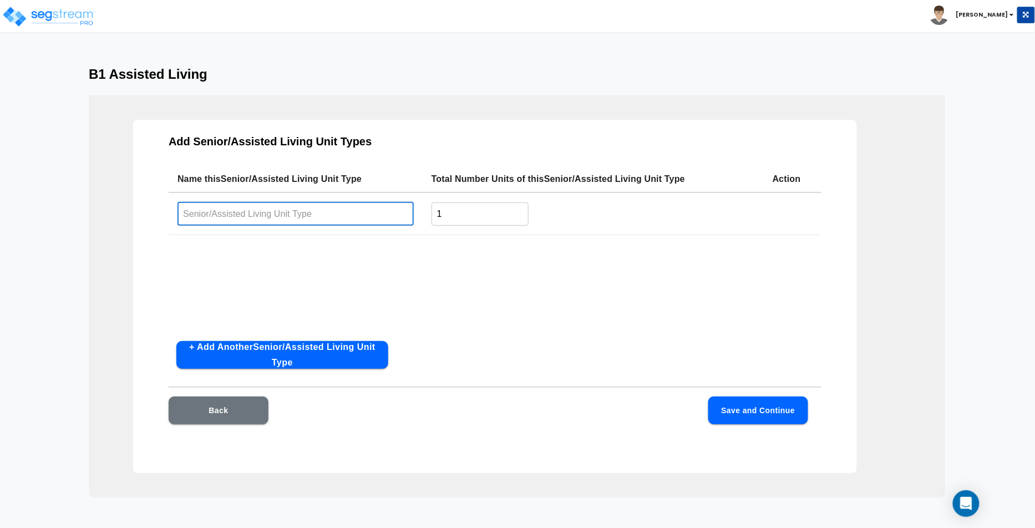
click at [331, 213] on input "text" at bounding box center [295, 214] width 236 height 24
type input "Unit1"
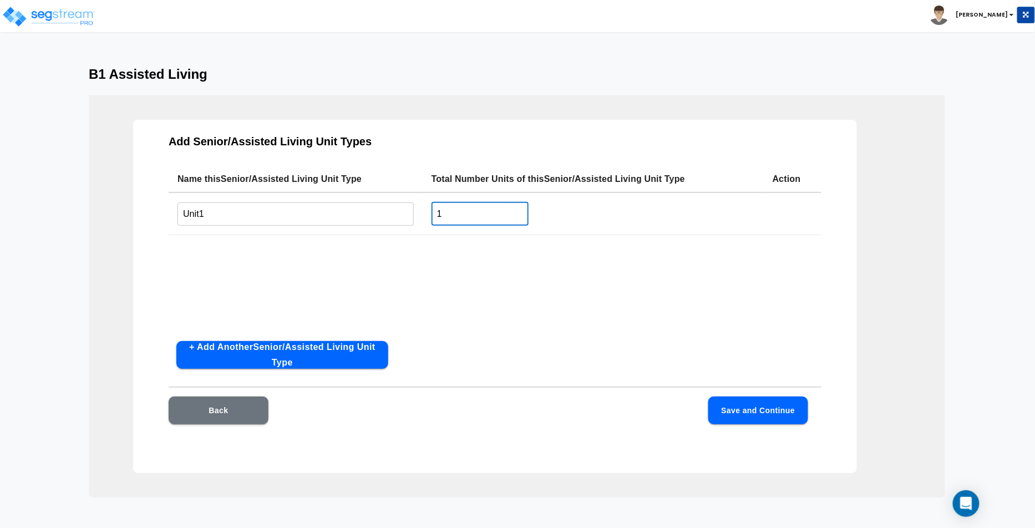
drag, startPoint x: 437, startPoint y: 218, endPoint x: 448, endPoint y: 215, distance: 11.4
click at [448, 215] on input "1" at bounding box center [480, 214] width 97 height 24
type input "2"
click at [788, 428] on div "Back Save and Continue" at bounding box center [495, 427] width 653 height 61
click at [784, 413] on button "Save and Continue" at bounding box center [758, 411] width 100 height 28
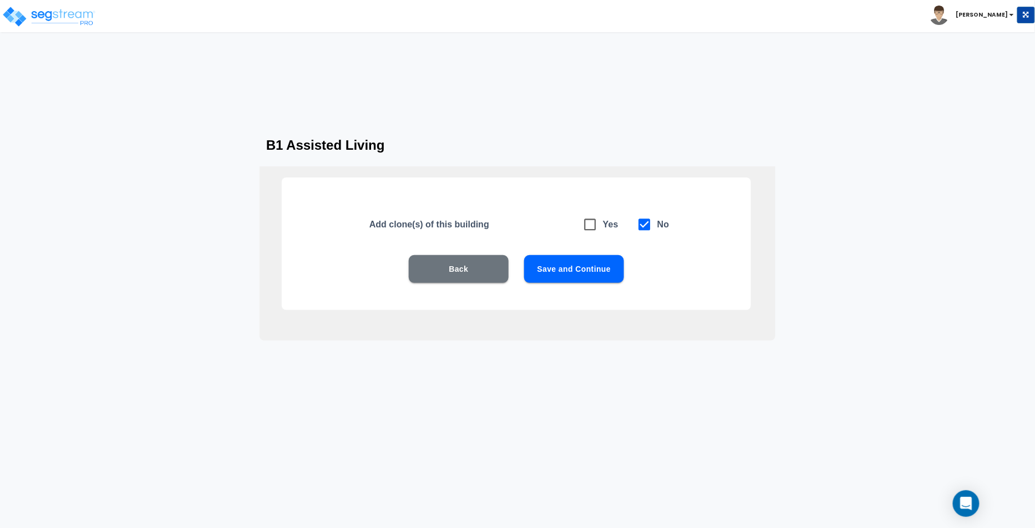
click at [572, 269] on button "Save and Continue" at bounding box center [574, 269] width 100 height 28
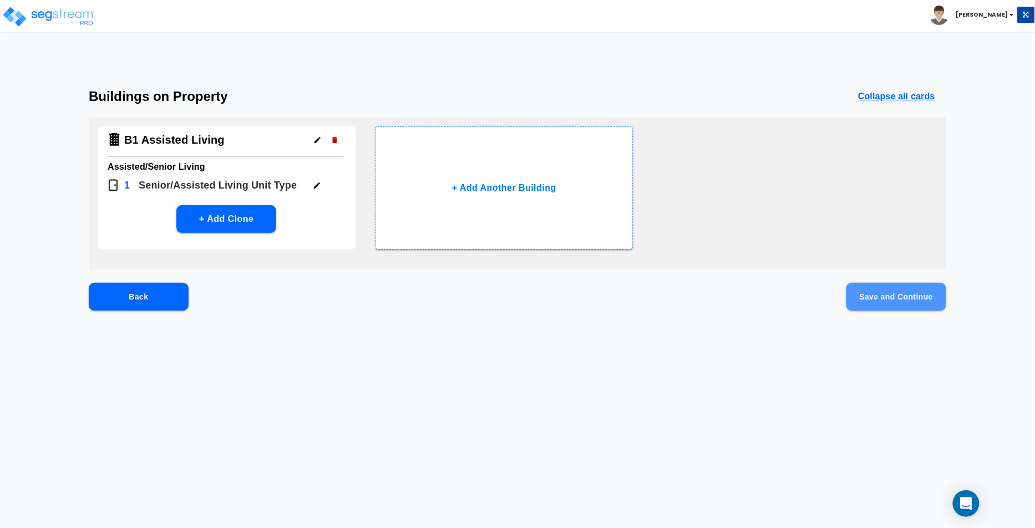
click at [905, 293] on button "Save and Continue" at bounding box center [896, 297] width 100 height 28
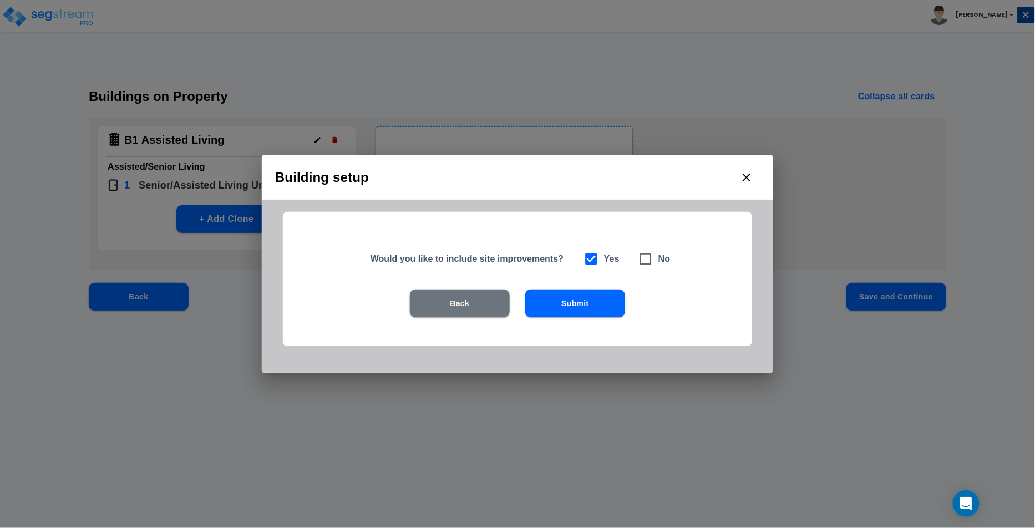
click at [593, 297] on button "Submit" at bounding box center [575, 304] width 100 height 28
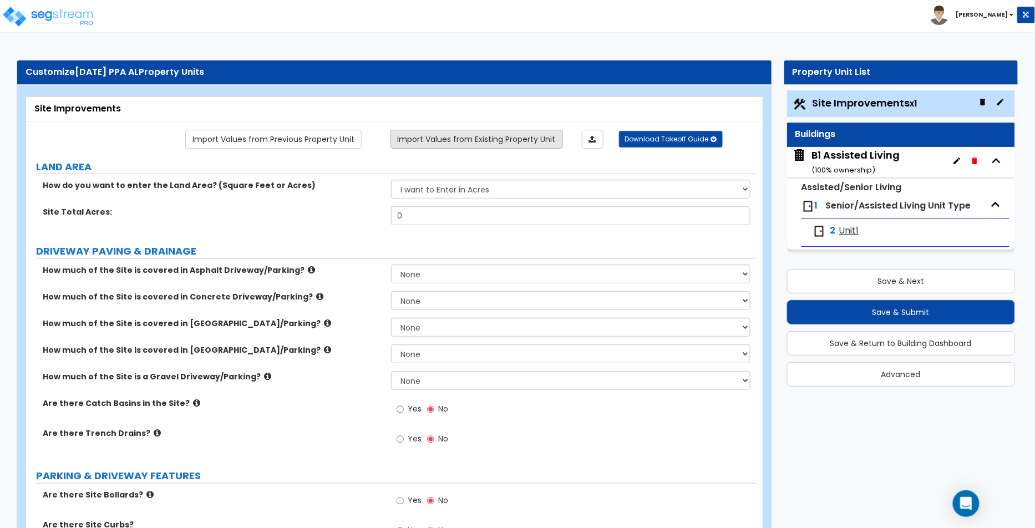
click at [547, 143] on link "Import Values from Existing Property Unit" at bounding box center [476, 139] width 172 height 19
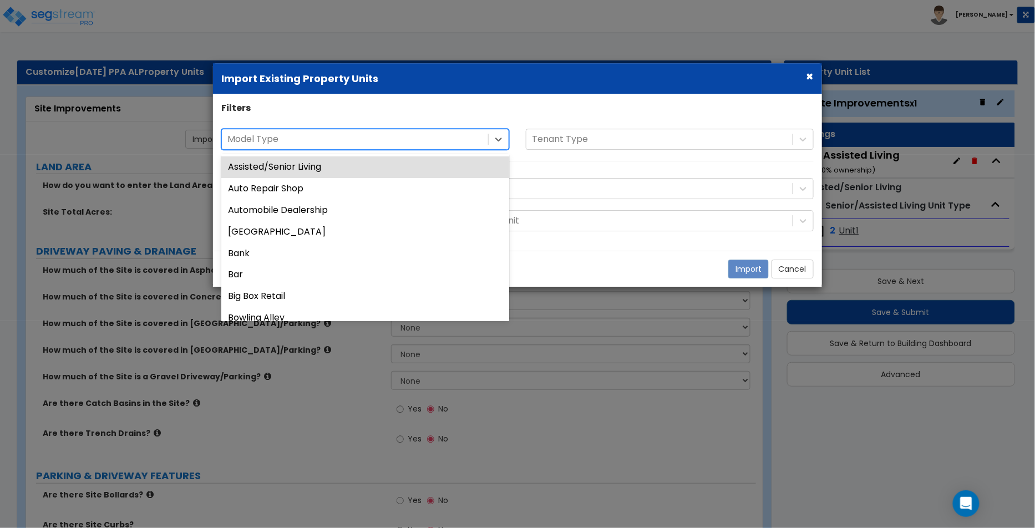
click at [450, 145] on div at bounding box center [354, 139] width 255 height 15
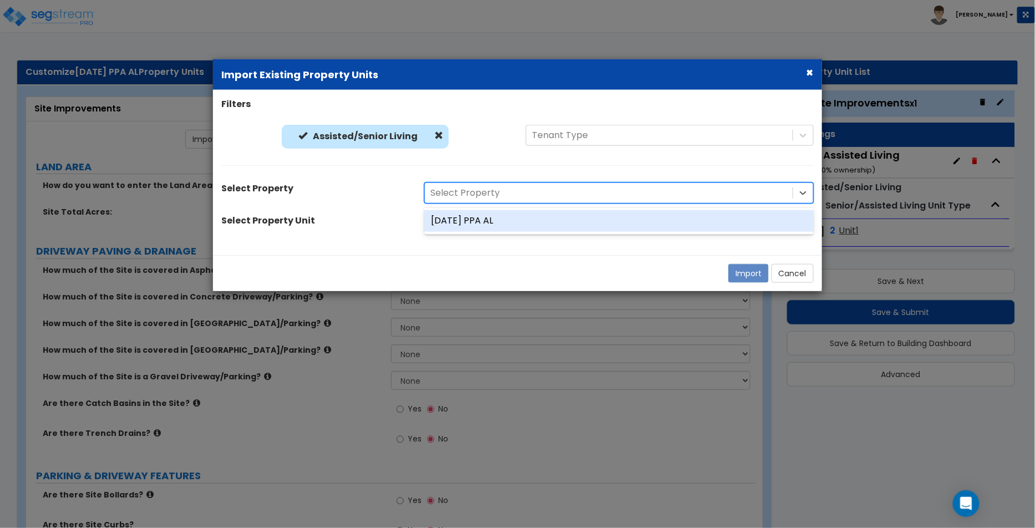
click at [577, 184] on div "Select Property" at bounding box center [609, 192] width 368 height 19
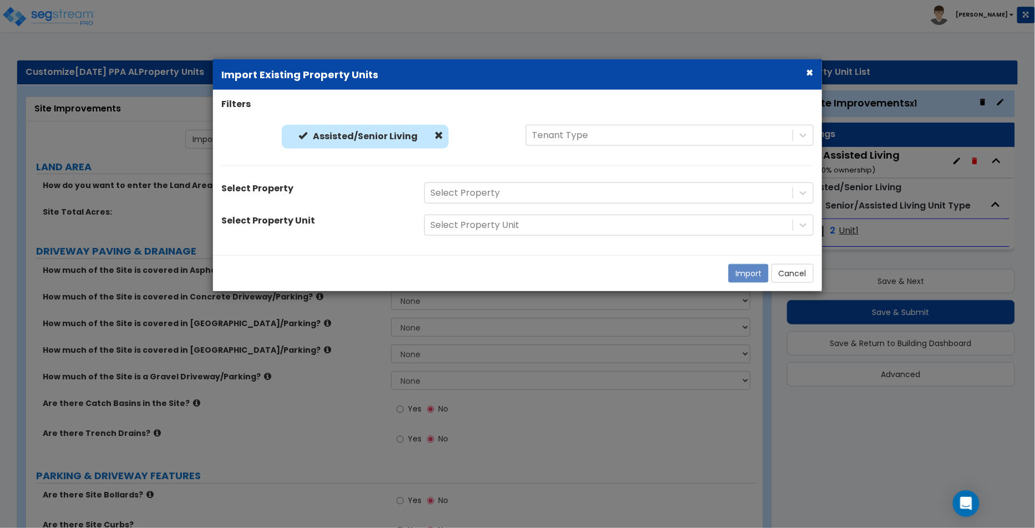
click at [809, 77] on button "×" at bounding box center [809, 72] width 7 height 12
